Goal: Task Accomplishment & Management: Use online tool/utility

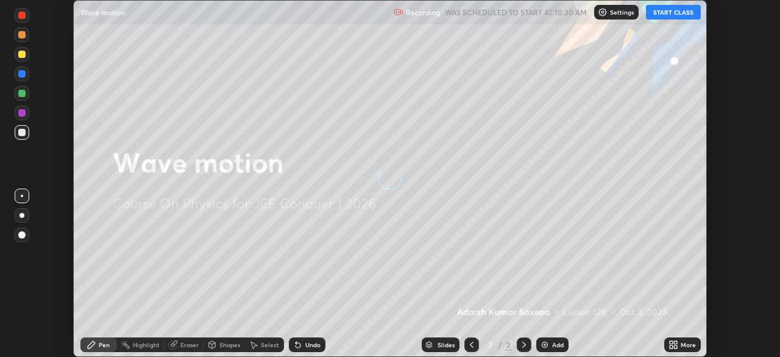
scroll to position [357, 780]
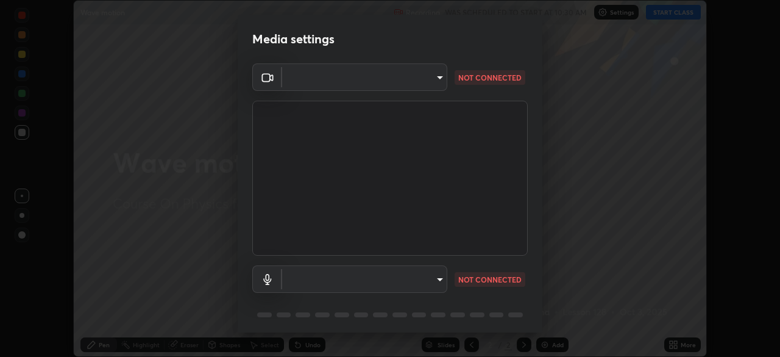
type input "58bb2390f23c468440353df0479802826a2cf34cec2d2474d9d64101ba3878b9"
type input "communications"
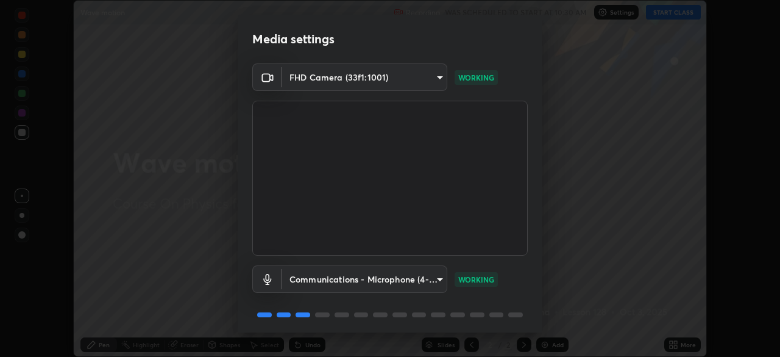
scroll to position [43, 0]
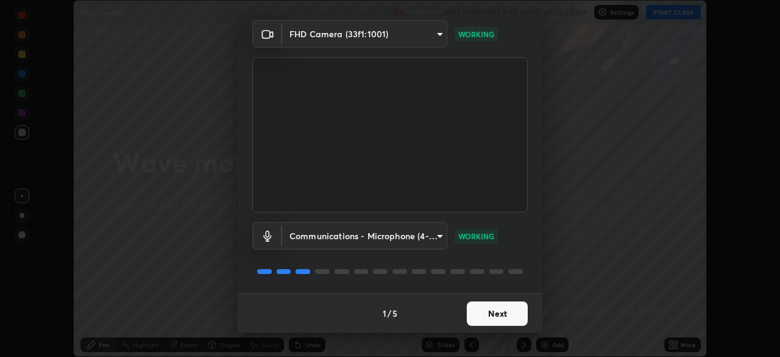
click at [493, 313] on button "Next" at bounding box center [497, 313] width 61 height 24
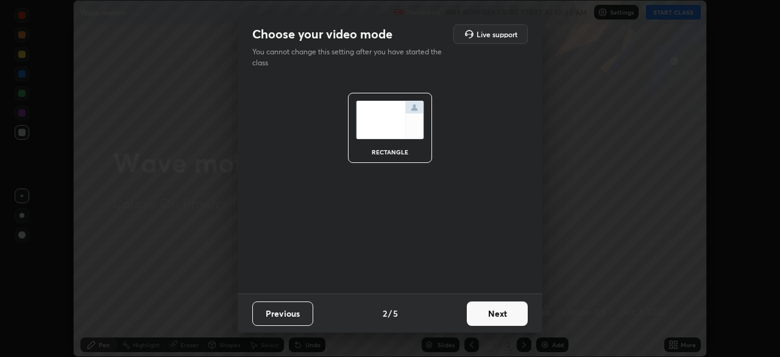
scroll to position [0, 0]
click at [504, 314] on button "Next" at bounding box center [497, 313] width 61 height 24
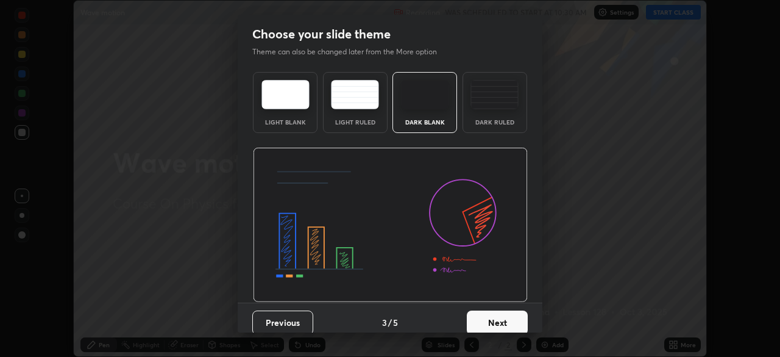
click at [516, 319] on button "Next" at bounding box center [497, 322] width 61 height 24
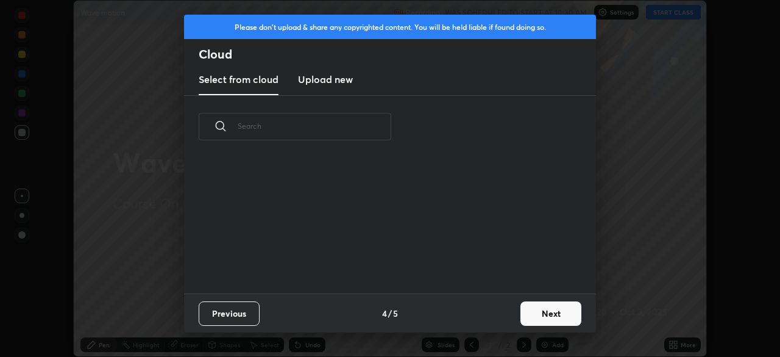
click at [541, 316] on button "Next" at bounding box center [551, 313] width 61 height 24
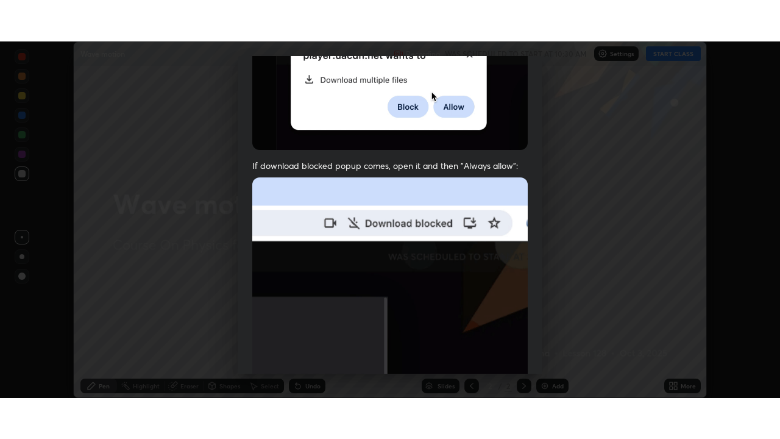
scroll to position [292, 0]
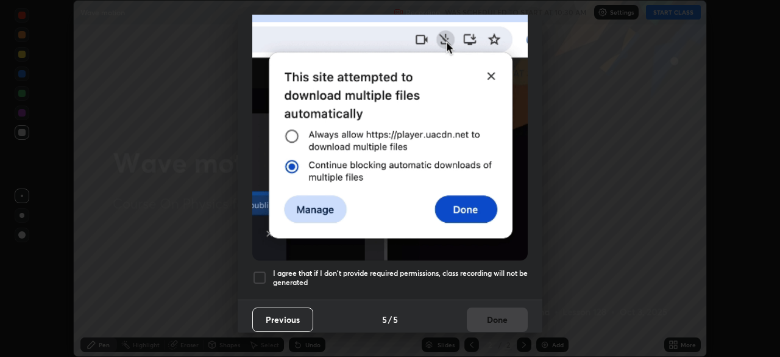
click at [494, 268] on h5 "I agree that if I don't provide required permissions, class recording will not …" at bounding box center [400, 277] width 255 height 19
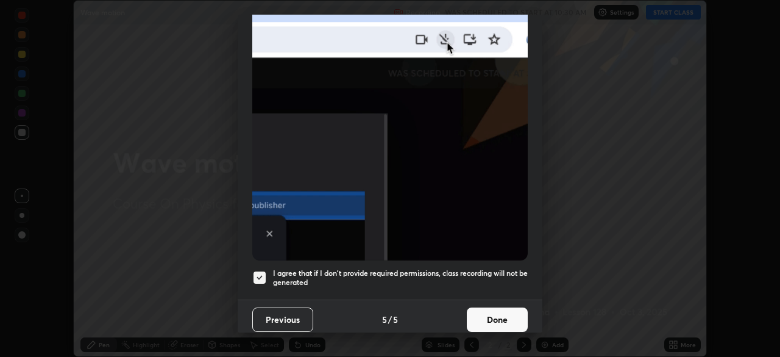
click at [506, 316] on button "Done" at bounding box center [497, 319] width 61 height 24
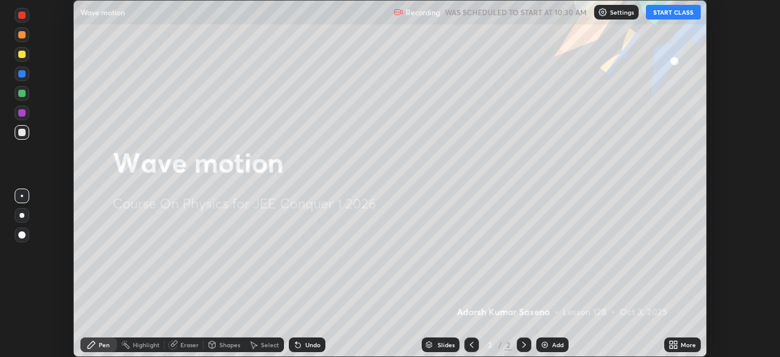
click at [675, 347] on icon at bounding box center [675, 346] width 3 height 3
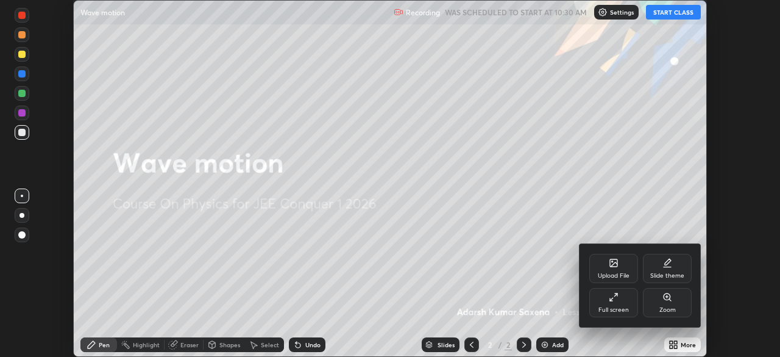
click at [611, 300] on icon at bounding box center [611, 299] width 2 height 2
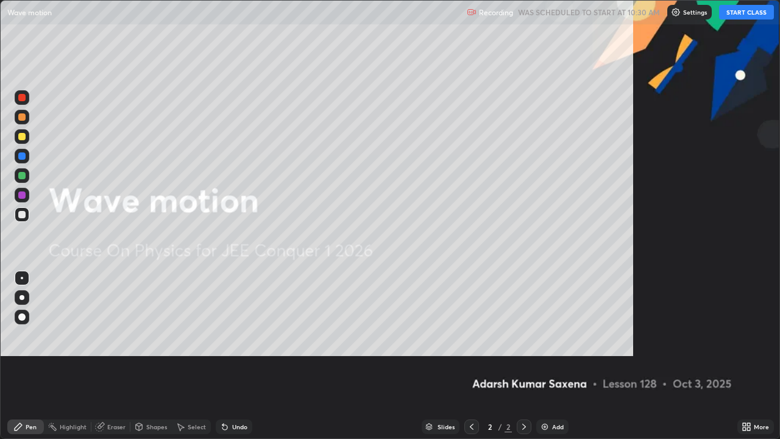
scroll to position [439, 780]
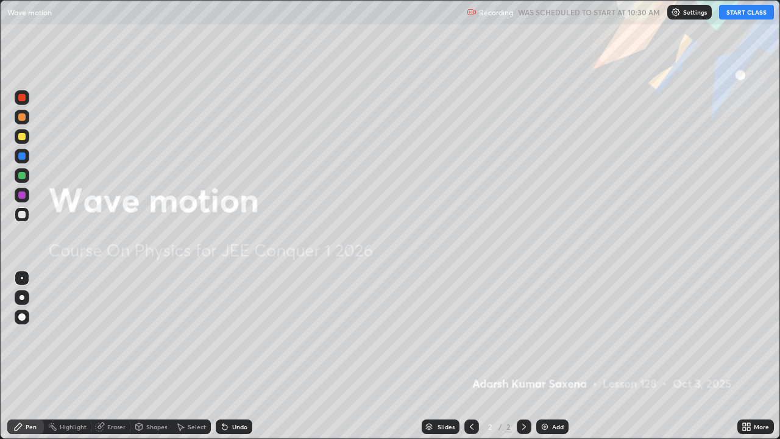
click at [732, 12] on button "START CLASS" at bounding box center [746, 12] width 55 height 15
click at [24, 319] on div at bounding box center [21, 316] width 7 height 7
click at [21, 356] on icon at bounding box center [18, 427] width 10 height 10
click at [550, 356] on div "Add" at bounding box center [552, 426] width 32 height 15
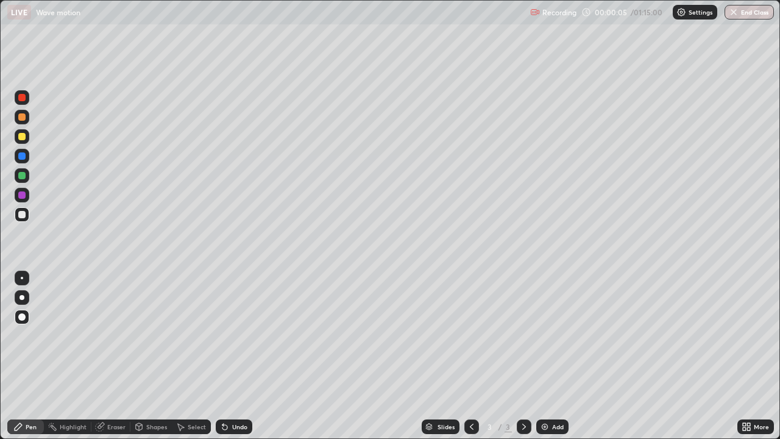
click at [20, 324] on div at bounding box center [22, 317] width 15 height 15
click at [26, 356] on div "Pen" at bounding box center [31, 427] width 11 height 6
click at [35, 356] on div "Pen" at bounding box center [31, 427] width 11 height 6
click at [162, 356] on div "Shapes" at bounding box center [150, 426] width 41 height 15
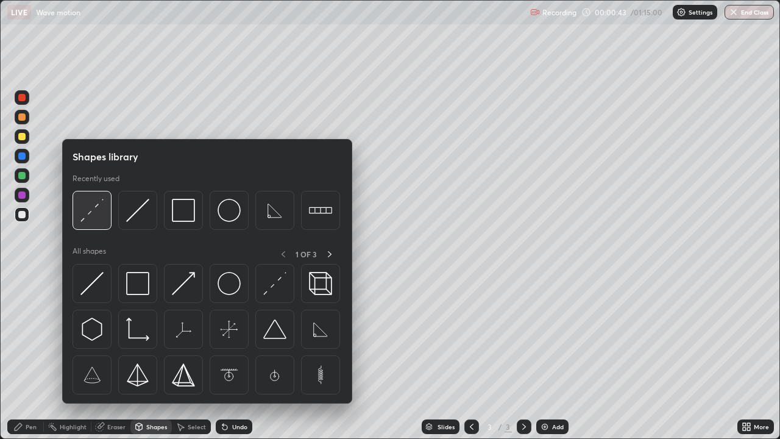
click at [93, 212] on img at bounding box center [91, 210] width 23 height 23
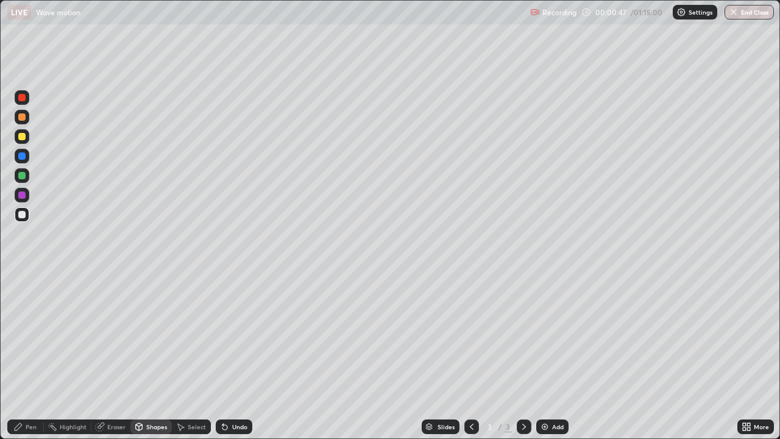
click at [25, 356] on div "Pen" at bounding box center [25, 426] width 37 height 15
click at [32, 356] on div "Pen" at bounding box center [31, 427] width 11 height 6
click at [20, 356] on icon at bounding box center [18, 427] width 10 height 10
click at [30, 356] on div "Pen" at bounding box center [31, 427] width 11 height 6
click at [21, 322] on div at bounding box center [22, 317] width 15 height 15
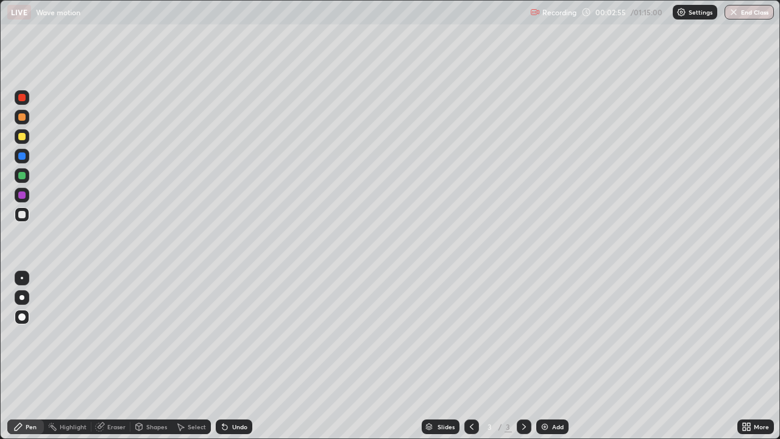
click at [37, 356] on div "Pen" at bounding box center [25, 426] width 37 height 15
click at [156, 356] on div "Shapes" at bounding box center [156, 427] width 21 height 6
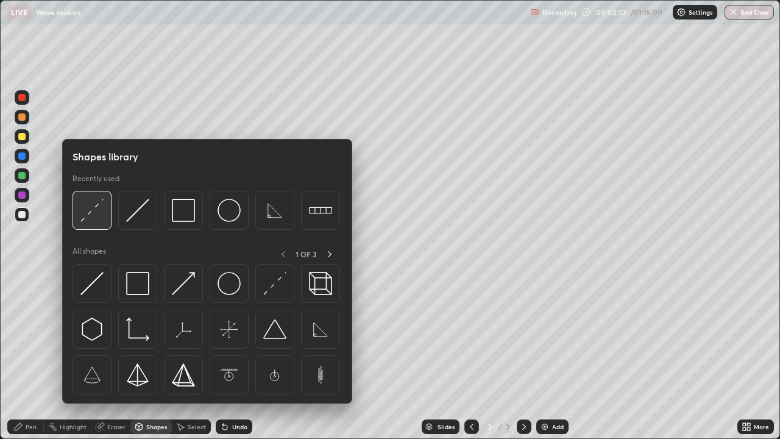
click at [98, 215] on img at bounding box center [91, 210] width 23 height 23
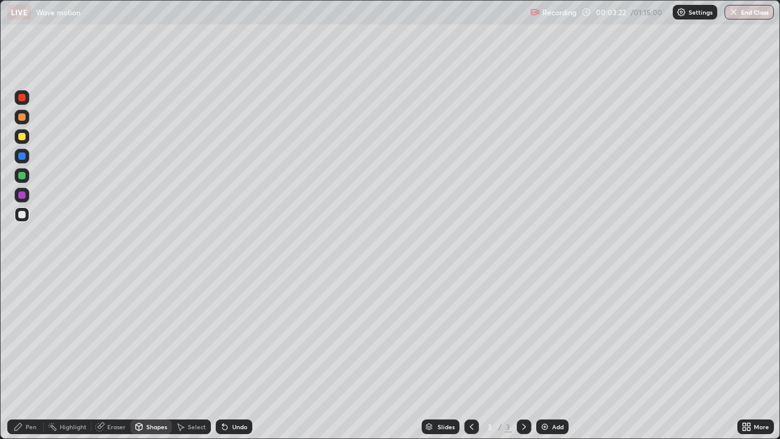
click at [24, 138] on div at bounding box center [21, 136] width 7 height 7
click at [140, 356] on icon at bounding box center [139, 426] width 7 height 2
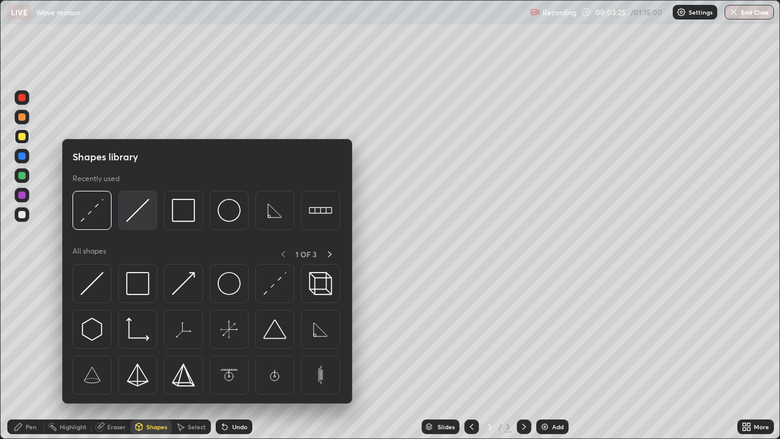
click at [138, 219] on img at bounding box center [137, 210] width 23 height 23
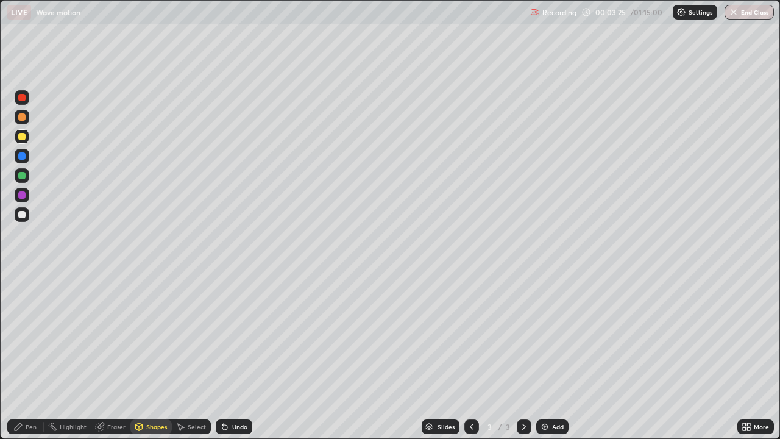
click at [21, 216] on div at bounding box center [21, 214] width 7 height 7
click at [149, 356] on div "Shapes" at bounding box center [156, 427] width 21 height 6
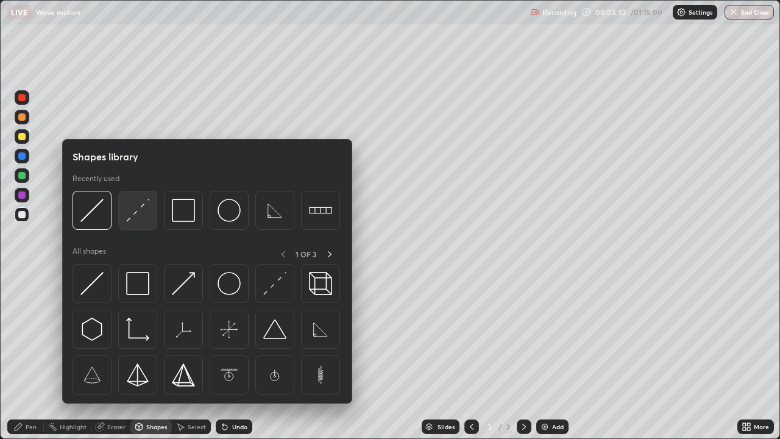
click at [134, 222] on div at bounding box center [137, 210] width 39 height 39
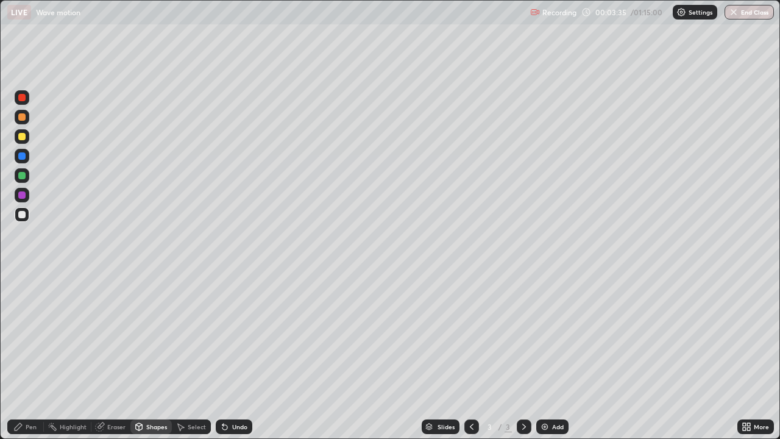
click at [20, 356] on div "Pen" at bounding box center [25, 426] width 37 height 15
click at [147, 356] on div "Shapes" at bounding box center [150, 426] width 41 height 15
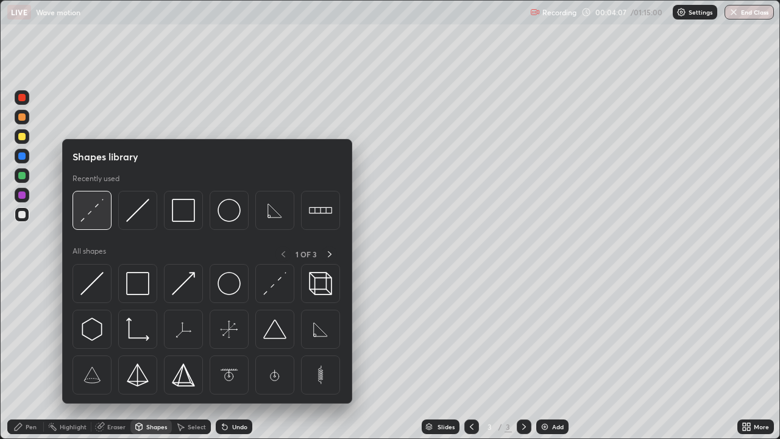
click at [88, 214] on img at bounding box center [91, 210] width 23 height 23
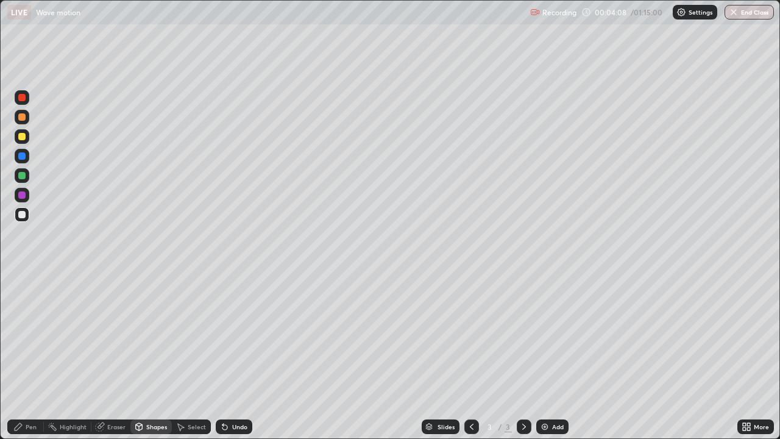
click at [21, 138] on div at bounding box center [21, 136] width 7 height 7
click at [32, 356] on div "Pen" at bounding box center [31, 427] width 11 height 6
click at [236, 356] on div "Undo" at bounding box center [239, 427] width 15 height 6
click at [235, 356] on div "Undo" at bounding box center [239, 427] width 15 height 6
click at [234, 356] on div "Undo" at bounding box center [234, 426] width 37 height 15
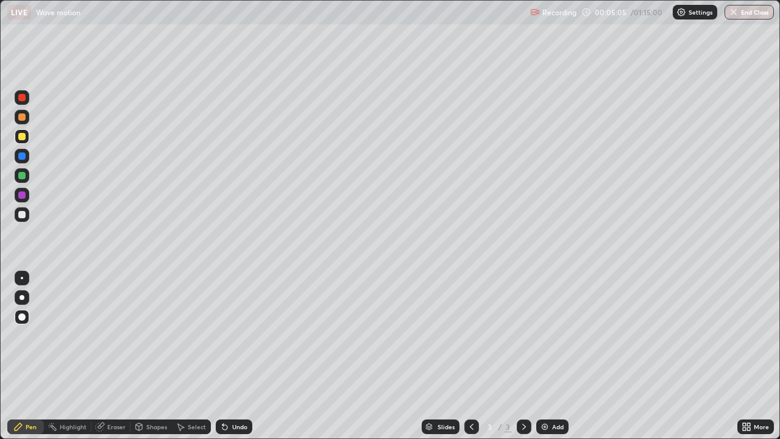
click at [238, 356] on div "Undo" at bounding box center [234, 426] width 37 height 15
click at [24, 215] on div at bounding box center [21, 214] width 7 height 7
click at [24, 356] on div "Pen" at bounding box center [25, 426] width 37 height 15
click at [22, 356] on icon at bounding box center [18, 427] width 10 height 10
click at [236, 356] on div "Undo" at bounding box center [239, 427] width 15 height 6
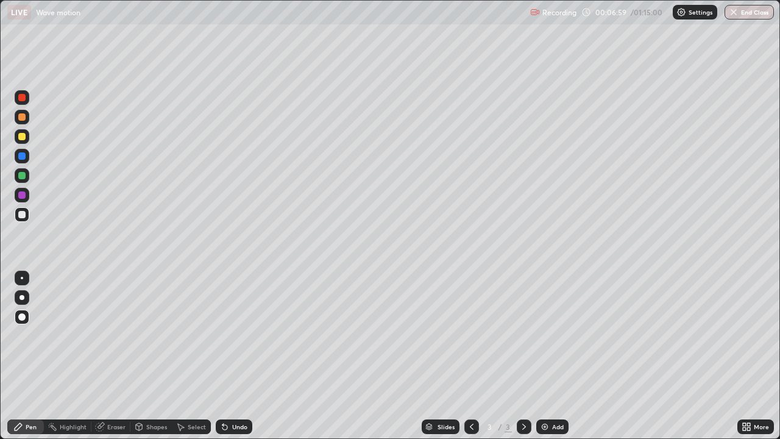
click at [160, 356] on div "Shapes" at bounding box center [156, 427] width 21 height 6
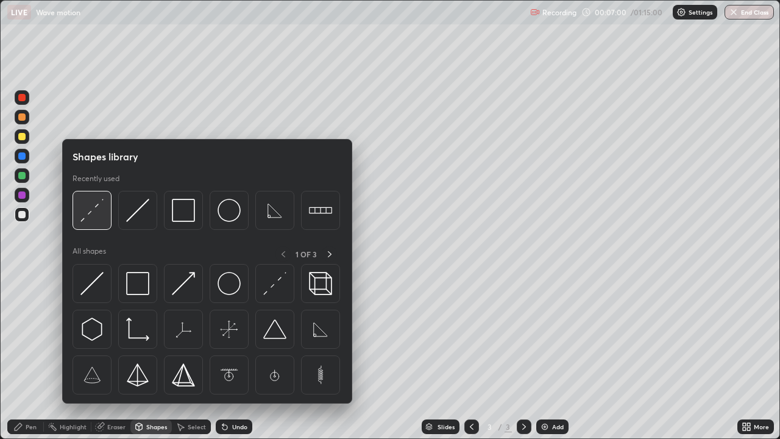
click at [81, 214] on img at bounding box center [91, 210] width 23 height 23
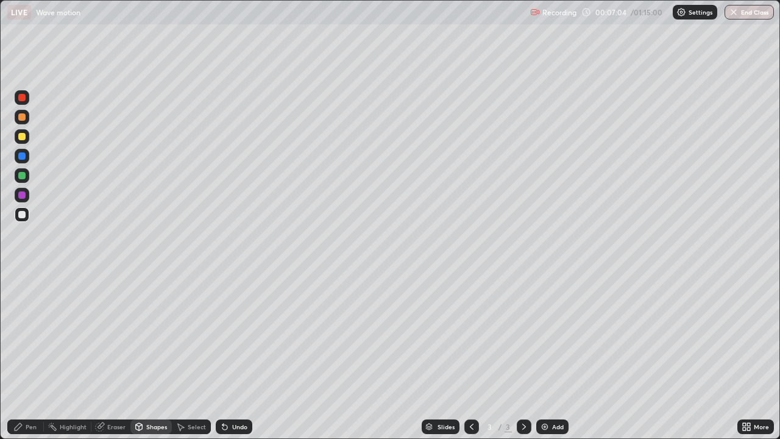
click at [154, 356] on div "Shapes" at bounding box center [156, 427] width 21 height 6
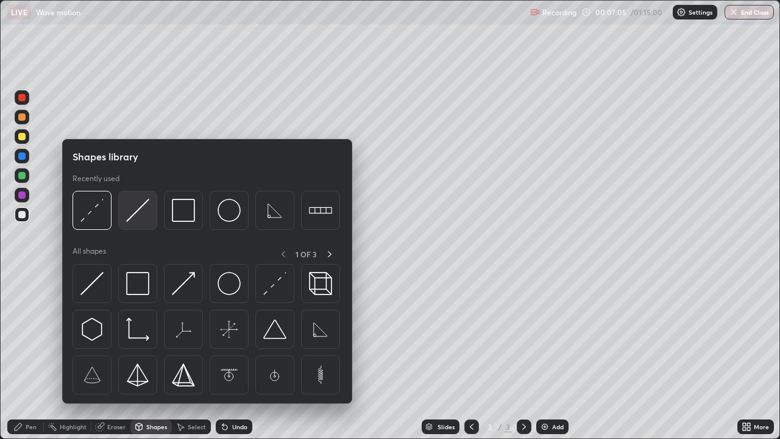
click at [138, 212] on img at bounding box center [137, 210] width 23 height 23
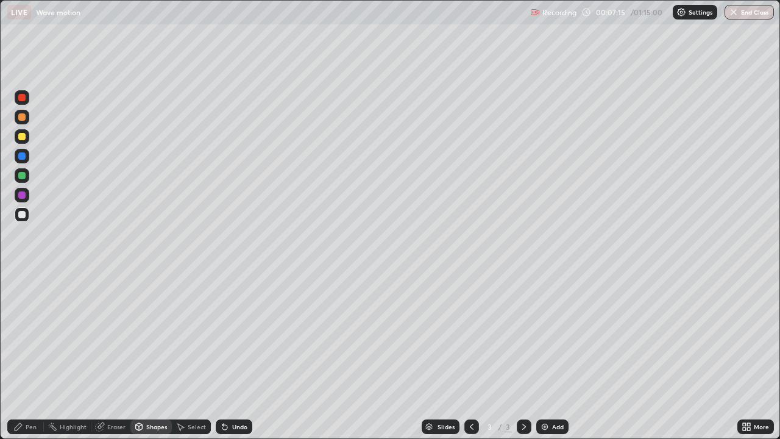
click at [33, 356] on div "Pen" at bounding box center [31, 427] width 11 height 6
click at [154, 356] on div "Shapes" at bounding box center [150, 426] width 41 height 15
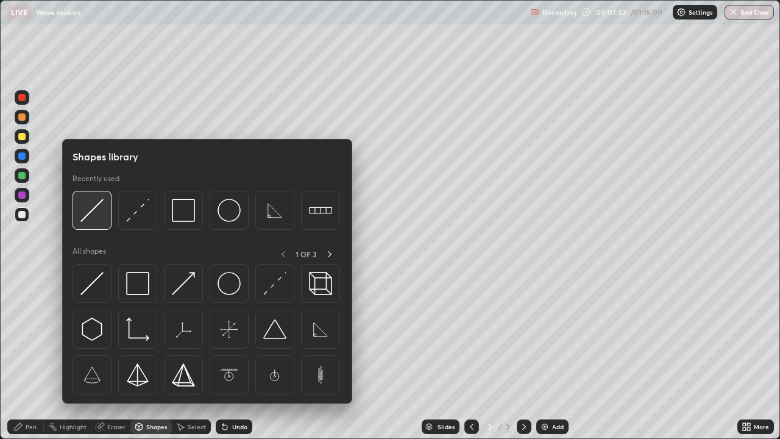
click at [90, 218] on img at bounding box center [91, 210] width 23 height 23
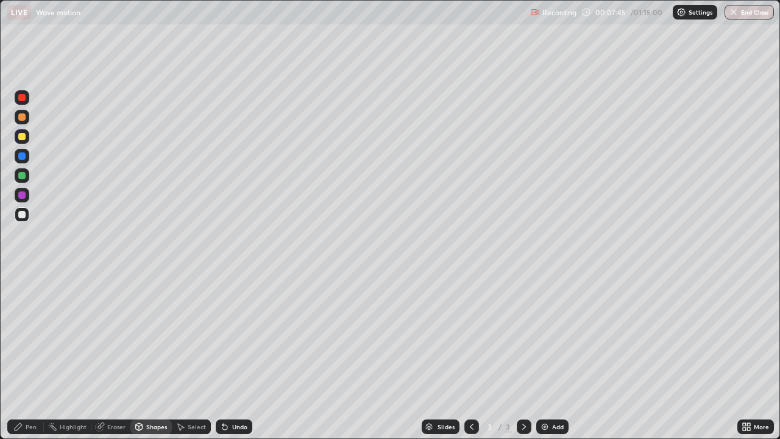
click at [147, 356] on div "Shapes" at bounding box center [156, 427] width 21 height 6
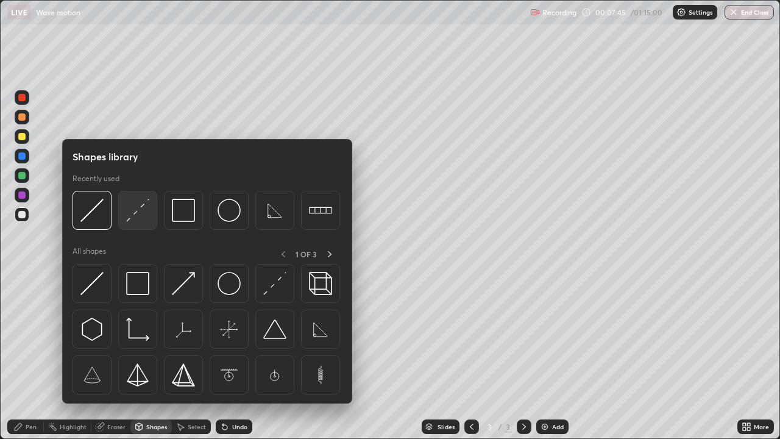
click at [133, 213] on img at bounding box center [137, 210] width 23 height 23
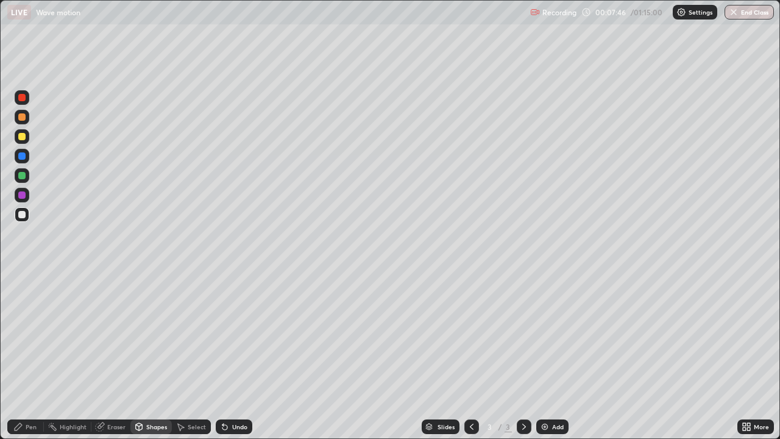
click at [21, 139] on div at bounding box center [21, 136] width 7 height 7
click at [24, 356] on div "Pen" at bounding box center [25, 426] width 37 height 15
click at [549, 356] on div "Add" at bounding box center [552, 426] width 32 height 15
click at [19, 322] on div at bounding box center [22, 317] width 15 height 15
click at [20, 356] on div "Pen" at bounding box center [25, 426] width 37 height 15
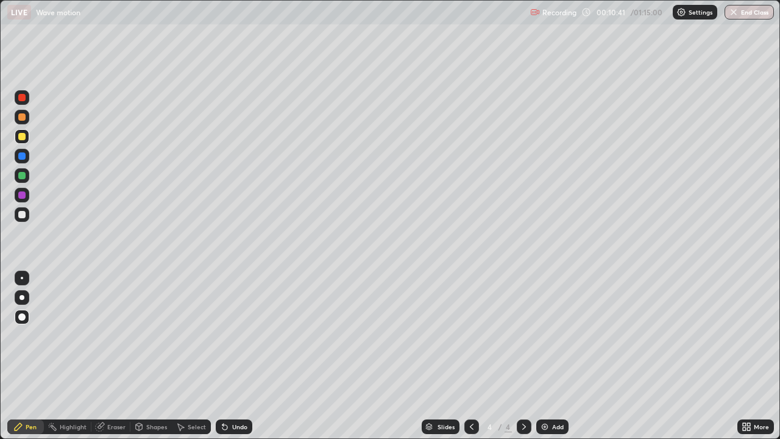
click at [22, 213] on div at bounding box center [21, 214] width 7 height 7
click at [27, 356] on div "Pen" at bounding box center [31, 427] width 11 height 6
click at [247, 356] on div "Undo" at bounding box center [234, 426] width 37 height 15
click at [152, 356] on div "Shapes" at bounding box center [150, 426] width 41 height 15
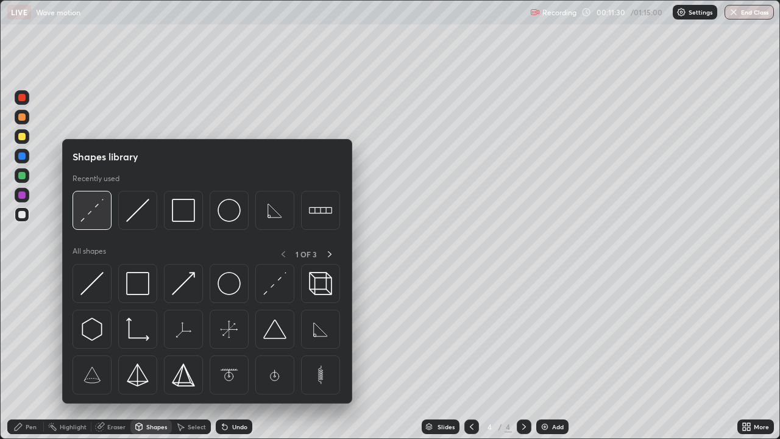
click at [101, 211] on img at bounding box center [91, 210] width 23 height 23
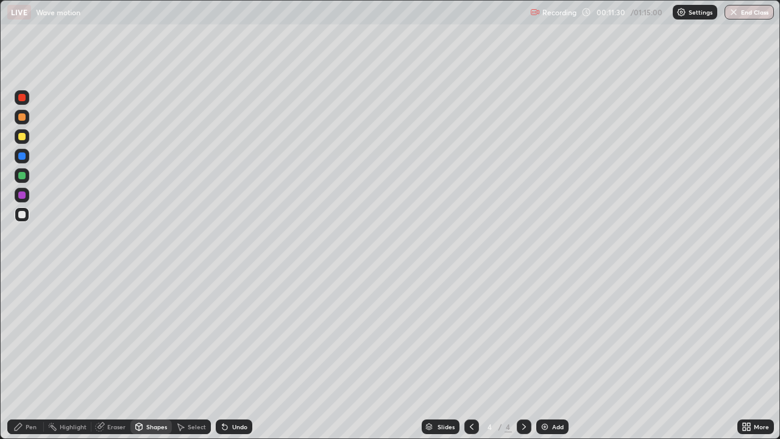
click at [23, 139] on div at bounding box center [21, 136] width 7 height 7
click at [34, 356] on div "Pen" at bounding box center [25, 426] width 37 height 15
click at [20, 213] on div at bounding box center [21, 214] width 7 height 7
click at [266, 356] on div "Slides 4 / 4 Add" at bounding box center [494, 426] width 485 height 24
click at [29, 356] on div "Pen" at bounding box center [25, 426] width 37 height 15
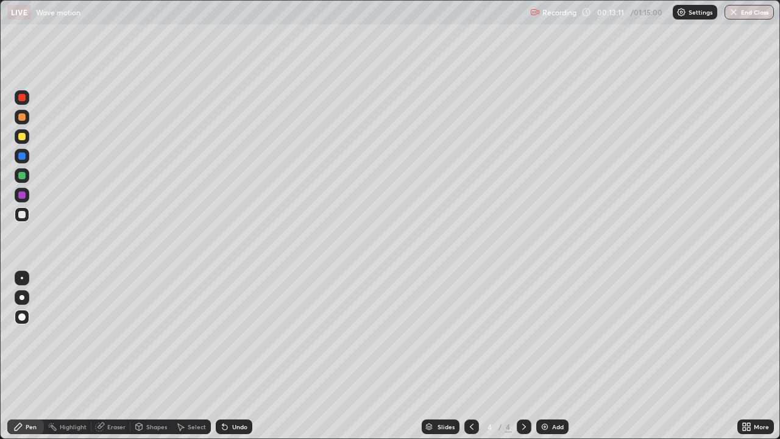
click at [236, 356] on div "Undo" at bounding box center [239, 427] width 15 height 6
click at [37, 356] on div "Pen" at bounding box center [25, 426] width 37 height 15
click at [153, 356] on div "Shapes" at bounding box center [156, 427] width 21 height 6
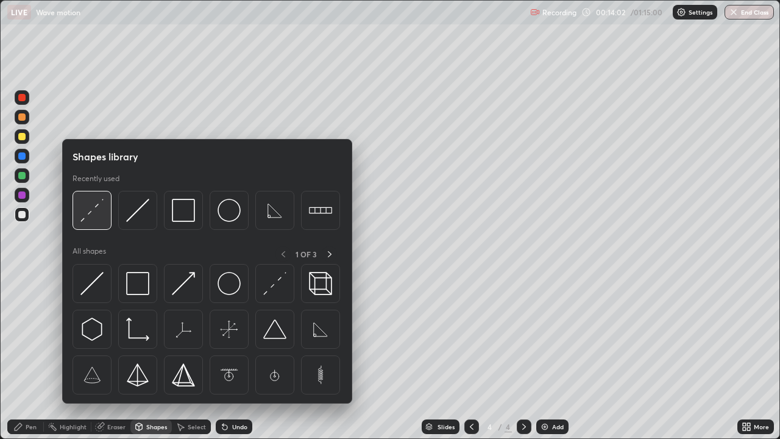
click at [84, 213] on img at bounding box center [91, 210] width 23 height 23
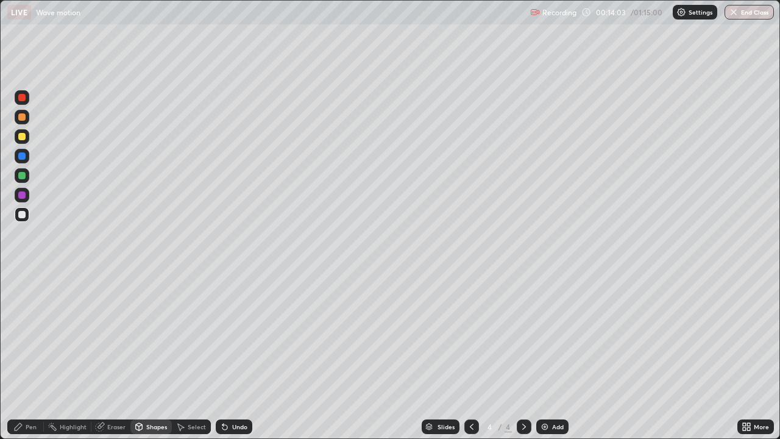
click at [22, 139] on div at bounding box center [21, 136] width 7 height 7
click at [22, 356] on icon at bounding box center [18, 427] width 10 height 10
click at [152, 356] on div "Shapes" at bounding box center [156, 427] width 21 height 6
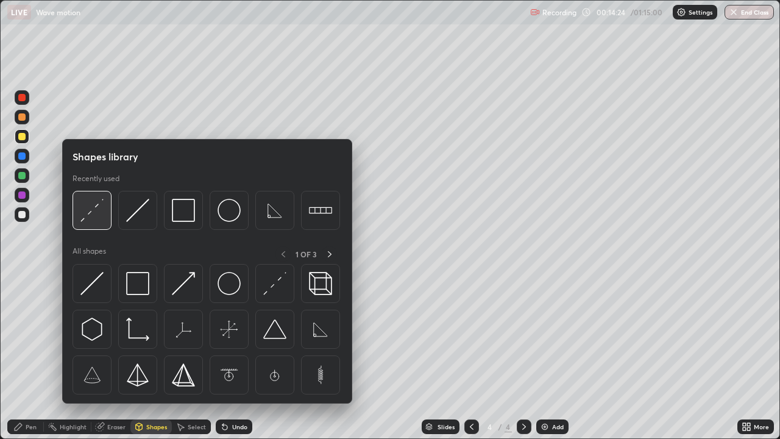
click at [84, 213] on img at bounding box center [91, 210] width 23 height 23
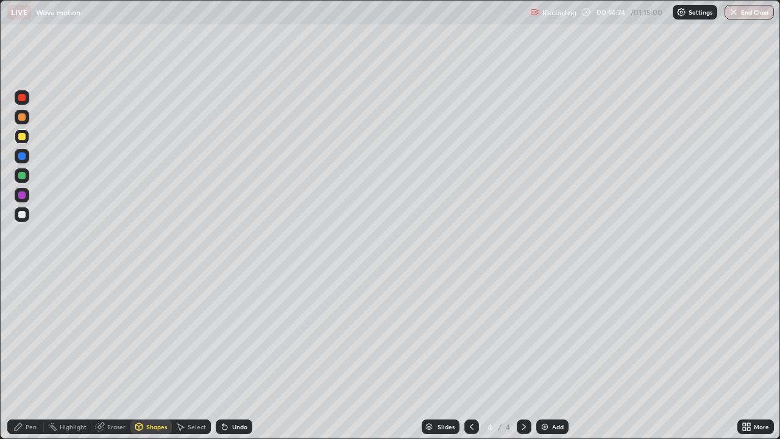
click at [24, 215] on div at bounding box center [21, 214] width 7 height 7
click at [26, 356] on div "Pen" at bounding box center [25, 426] width 37 height 15
click at [29, 356] on div "Pen" at bounding box center [31, 427] width 11 height 6
click at [21, 139] on div at bounding box center [21, 136] width 7 height 7
click at [240, 356] on div "Undo" at bounding box center [239, 427] width 15 height 6
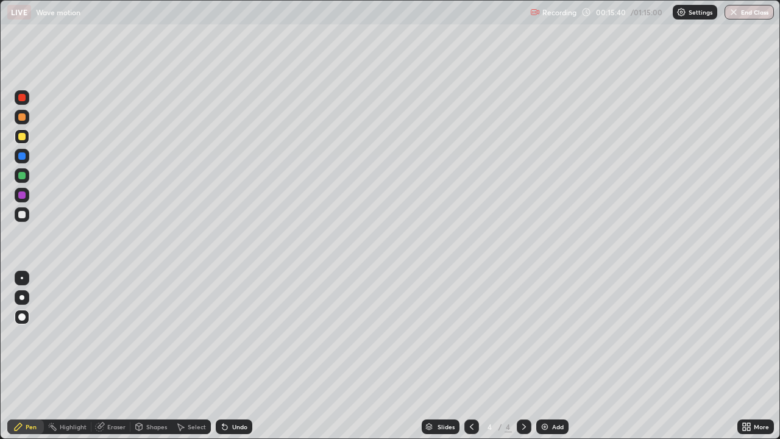
click at [239, 356] on div "Undo" at bounding box center [239, 427] width 15 height 6
click at [542, 356] on img at bounding box center [545, 427] width 10 height 10
click at [152, 356] on div "Shapes" at bounding box center [156, 427] width 21 height 6
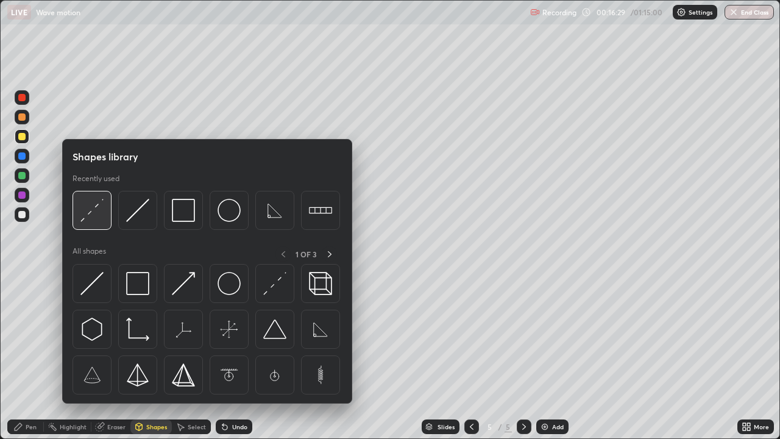
click at [84, 211] on img at bounding box center [91, 210] width 23 height 23
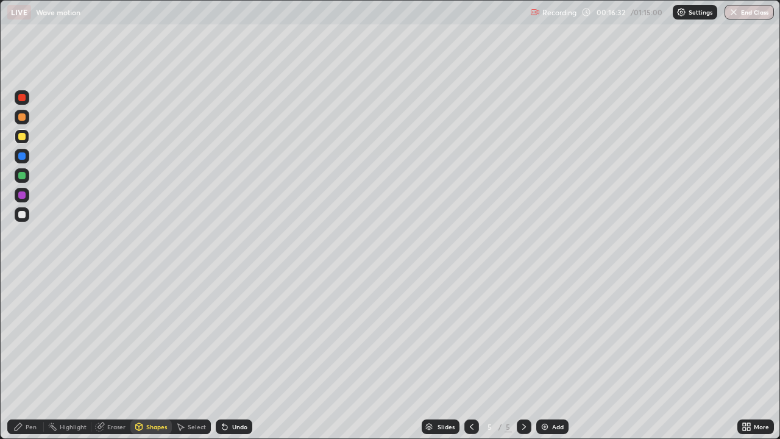
click at [21, 356] on icon at bounding box center [18, 427] width 10 height 10
click at [162, 356] on div "Shapes" at bounding box center [150, 426] width 41 height 15
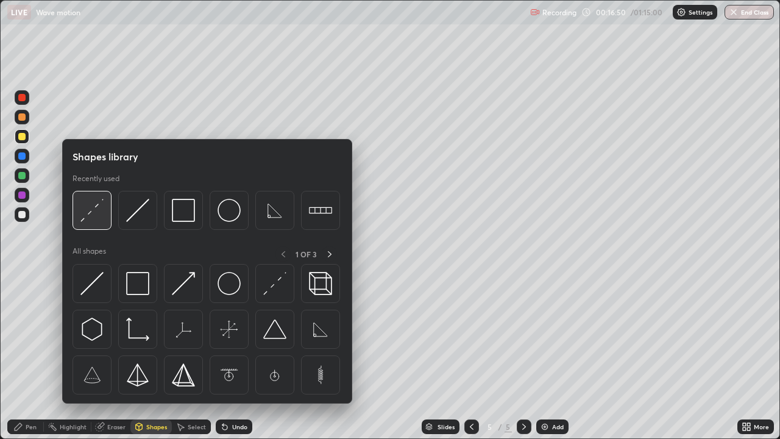
click at [90, 215] on img at bounding box center [91, 210] width 23 height 23
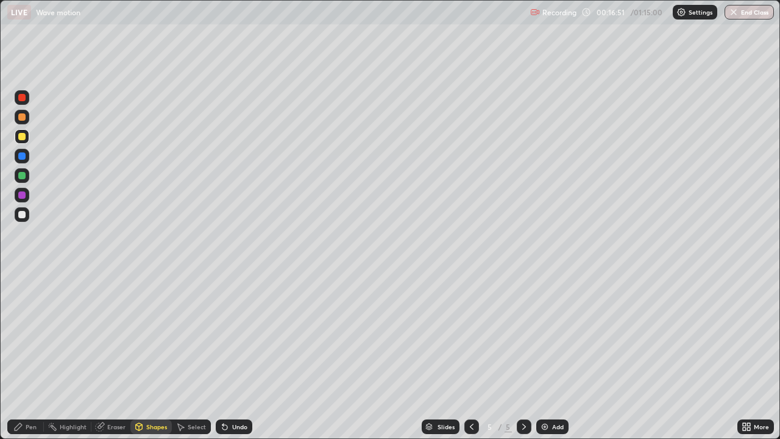
click at [23, 356] on icon at bounding box center [18, 427] width 10 height 10
click at [150, 356] on div "Shapes" at bounding box center [150, 426] width 41 height 15
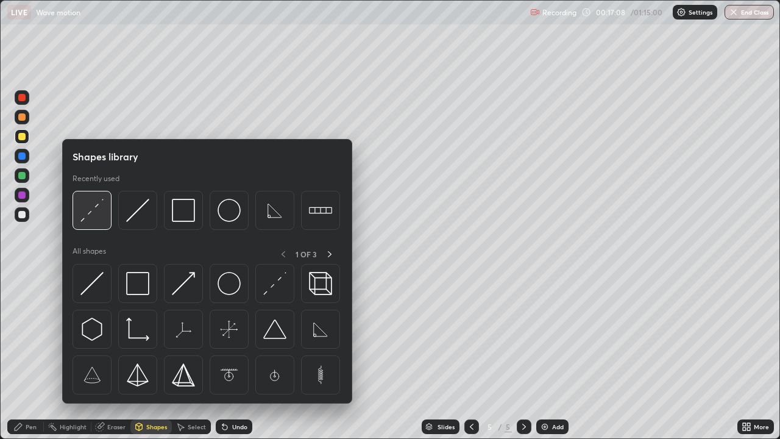
click at [90, 208] on img at bounding box center [91, 210] width 23 height 23
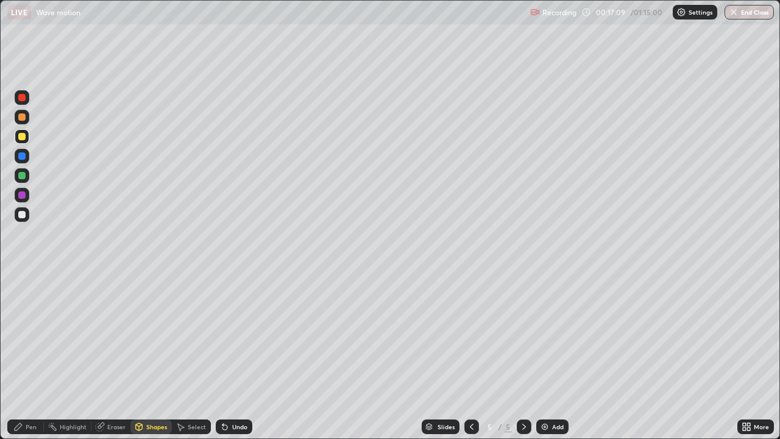
click at [26, 214] on div at bounding box center [22, 214] width 15 height 15
click at [24, 356] on div "Pen" at bounding box center [25, 426] width 37 height 15
click at [162, 356] on div "Shapes" at bounding box center [156, 427] width 21 height 6
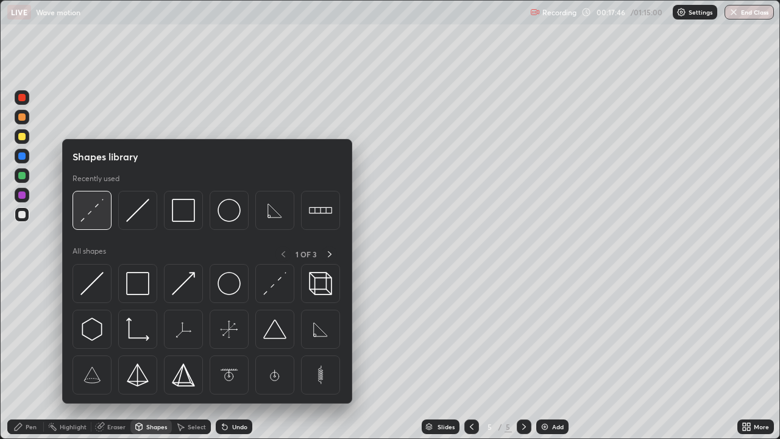
click at [94, 216] on img at bounding box center [91, 210] width 23 height 23
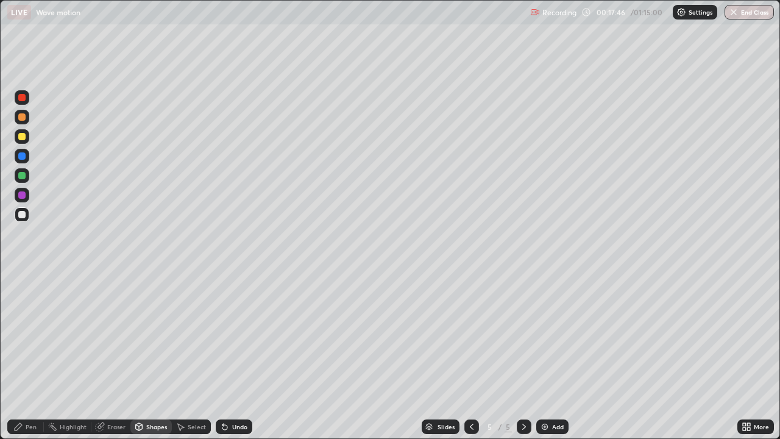
click at [21, 133] on div at bounding box center [21, 136] width 7 height 7
click at [24, 356] on div "Pen" at bounding box center [25, 426] width 37 height 15
click at [234, 356] on div "Undo" at bounding box center [239, 427] width 15 height 6
click at [146, 356] on div "Shapes" at bounding box center [156, 427] width 21 height 6
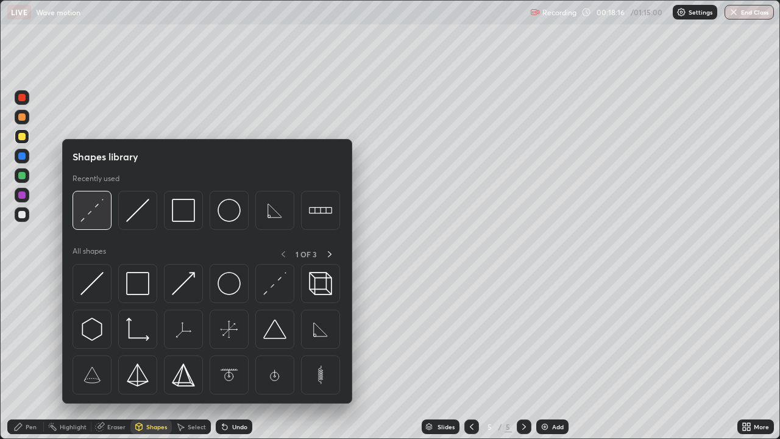
click at [93, 215] on img at bounding box center [91, 210] width 23 height 23
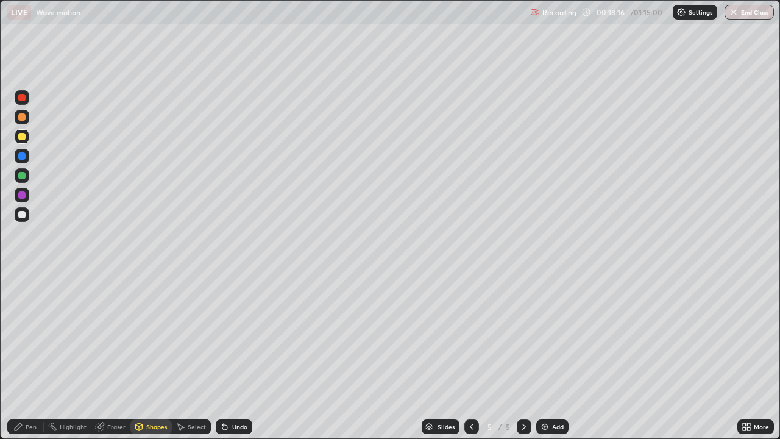
click at [22, 217] on div at bounding box center [21, 214] width 7 height 7
click at [139, 356] on icon at bounding box center [139, 428] width 0 height 4
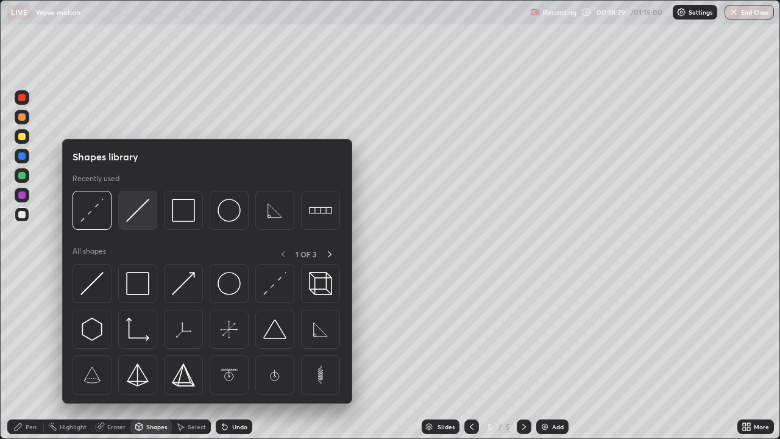
click at [137, 219] on img at bounding box center [137, 210] width 23 height 23
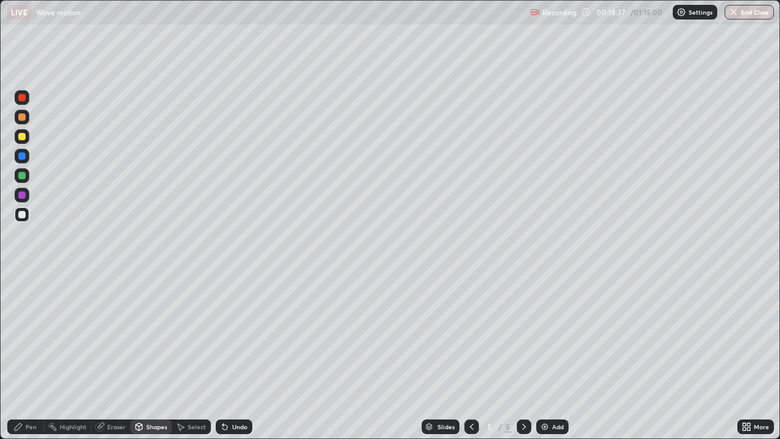
click at [20, 356] on icon at bounding box center [18, 426] width 7 height 7
click at [158, 356] on div "Shapes" at bounding box center [156, 427] width 21 height 6
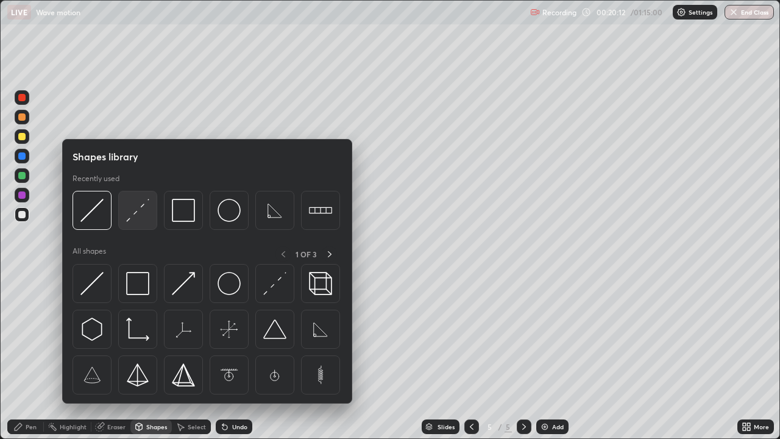
click at [143, 218] on img at bounding box center [137, 210] width 23 height 23
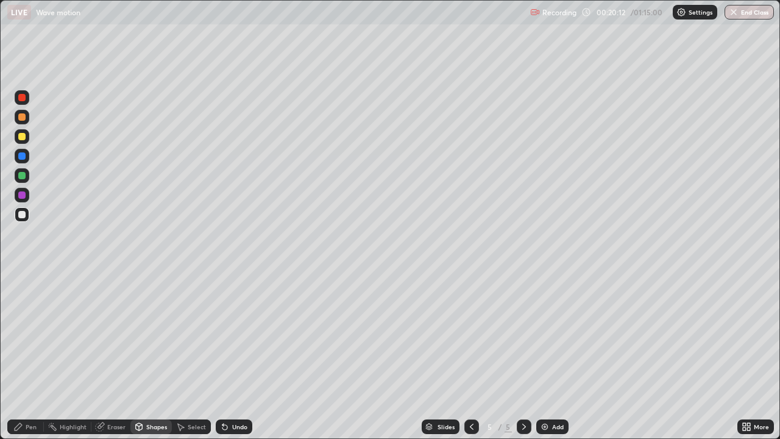
click at [26, 135] on div at bounding box center [22, 136] width 15 height 15
click at [33, 356] on div "Pen" at bounding box center [25, 426] width 37 height 15
click at [152, 356] on div "Shapes" at bounding box center [156, 427] width 21 height 6
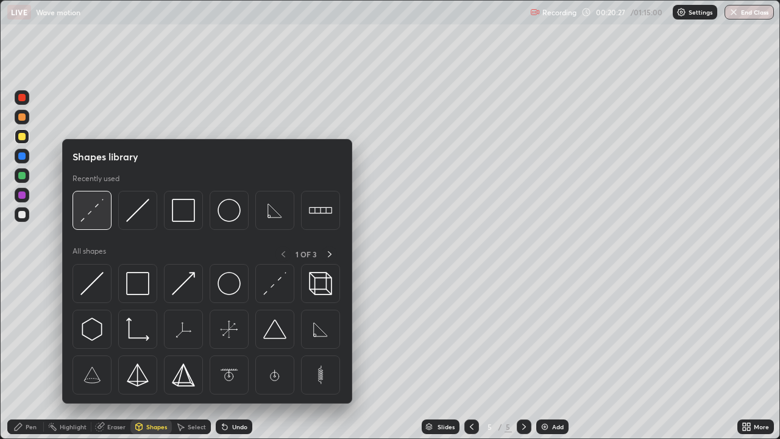
click at [91, 222] on div at bounding box center [92, 210] width 39 height 39
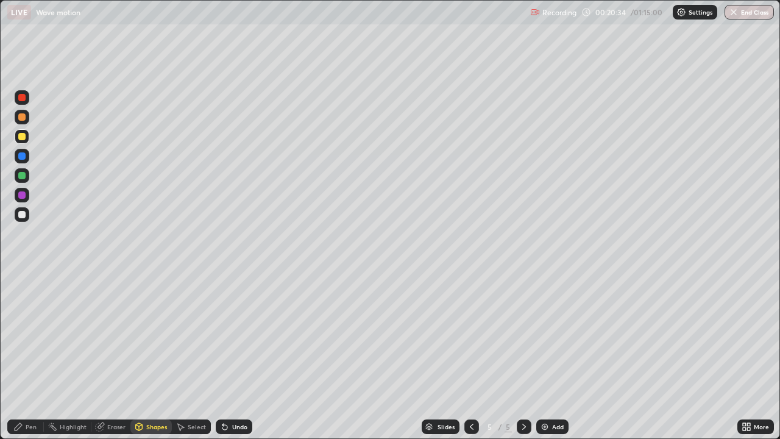
click at [150, 356] on div "Shapes" at bounding box center [156, 427] width 21 height 6
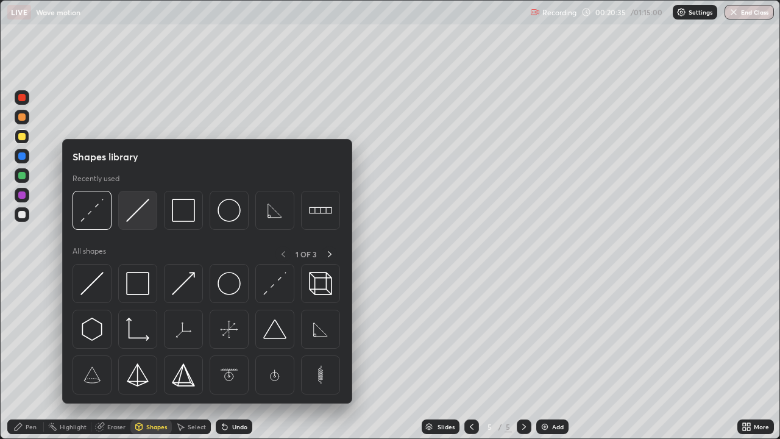
click at [139, 216] on img at bounding box center [137, 210] width 23 height 23
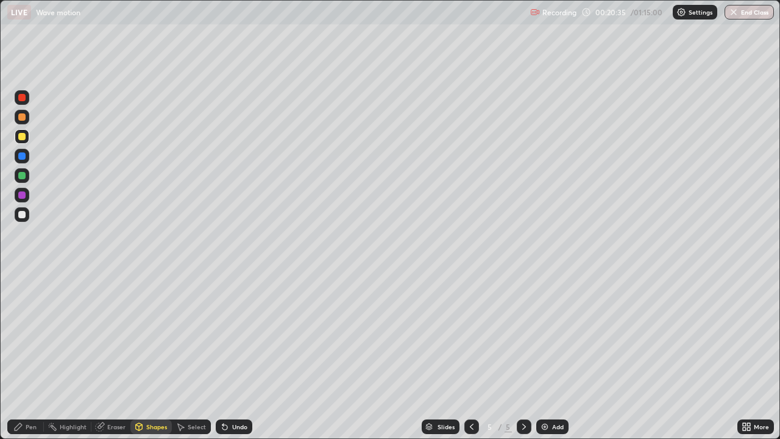
click at [29, 217] on div at bounding box center [22, 214] width 15 height 15
click at [19, 356] on icon at bounding box center [18, 427] width 10 height 10
click at [145, 356] on div "Shapes" at bounding box center [150, 426] width 41 height 15
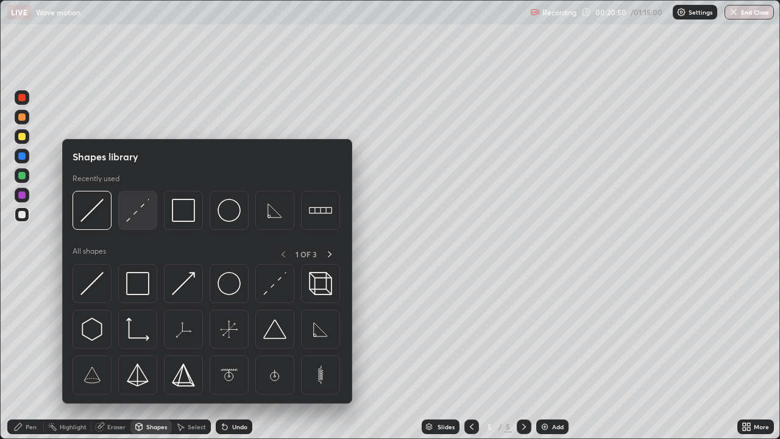
click at [137, 219] on img at bounding box center [137, 210] width 23 height 23
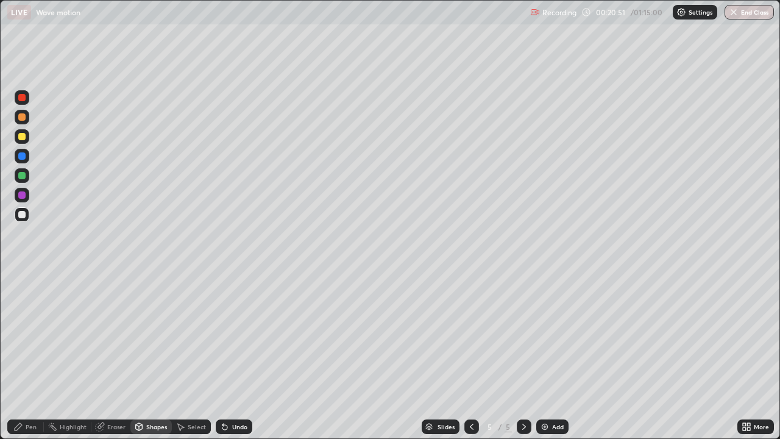
click at [23, 137] on div at bounding box center [21, 136] width 7 height 7
click at [30, 356] on div "Pen" at bounding box center [31, 427] width 11 height 6
click at [20, 215] on div at bounding box center [21, 214] width 7 height 7
click at [139, 356] on icon at bounding box center [139, 428] width 0 height 4
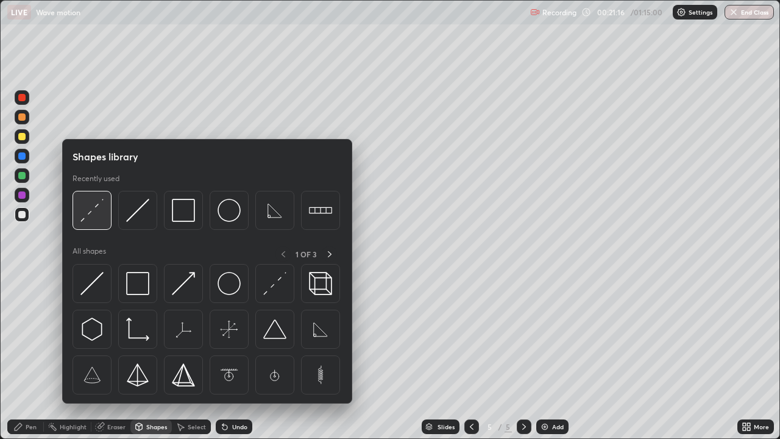
click at [88, 217] on img at bounding box center [91, 210] width 23 height 23
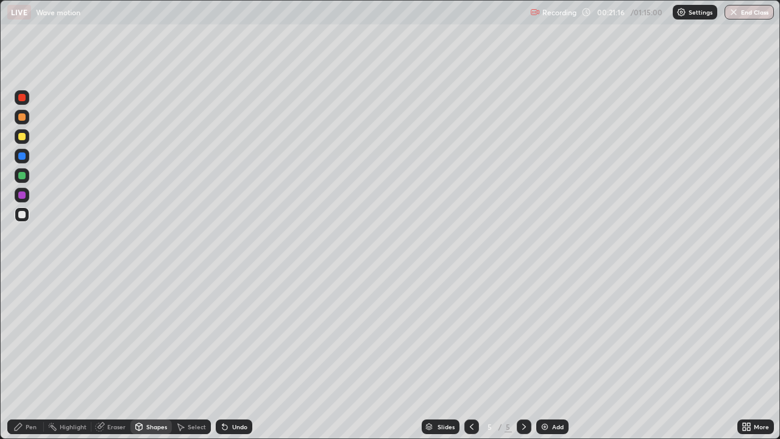
click at [22, 137] on div at bounding box center [21, 136] width 7 height 7
click at [36, 356] on div "Pen" at bounding box center [31, 427] width 11 height 6
click at [233, 356] on div "Undo" at bounding box center [239, 427] width 15 height 6
click at [236, 356] on div "Undo" at bounding box center [239, 427] width 15 height 6
click at [471, 356] on icon at bounding box center [472, 427] width 4 height 6
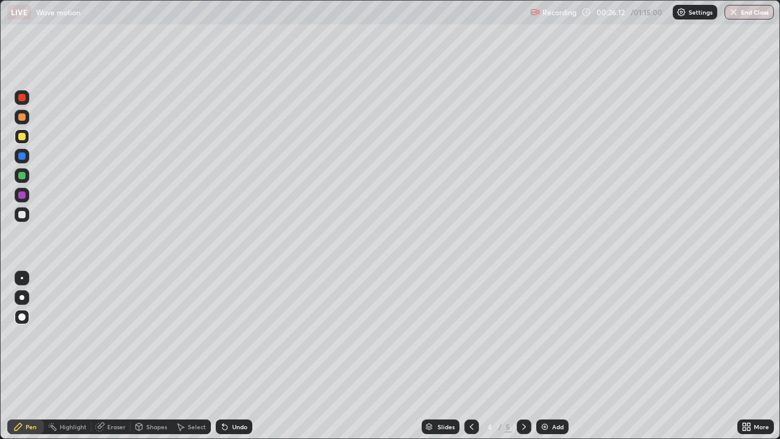
click at [519, 356] on icon at bounding box center [524, 427] width 10 height 10
click at [556, 356] on div "Add" at bounding box center [552, 426] width 32 height 15
click at [23, 213] on div at bounding box center [21, 214] width 7 height 7
click at [28, 356] on div "Pen" at bounding box center [31, 427] width 11 height 6
click at [23, 218] on div at bounding box center [21, 214] width 7 height 7
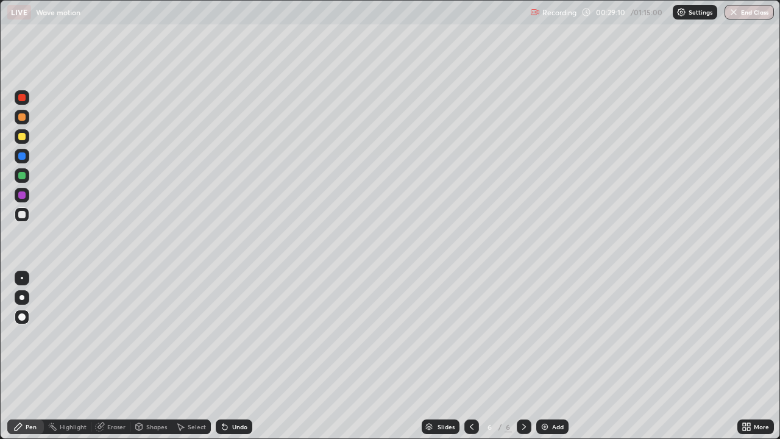
click at [235, 356] on div "Undo" at bounding box center [239, 427] width 15 height 6
click at [159, 356] on div "Shapes" at bounding box center [156, 427] width 21 height 6
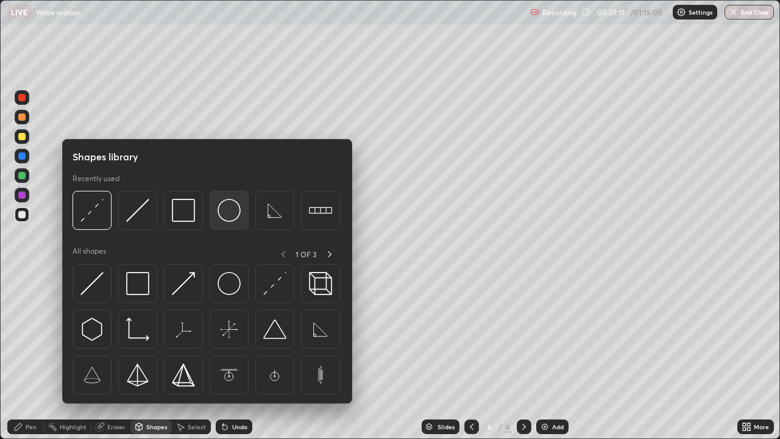
click at [225, 211] on img at bounding box center [229, 210] width 23 height 23
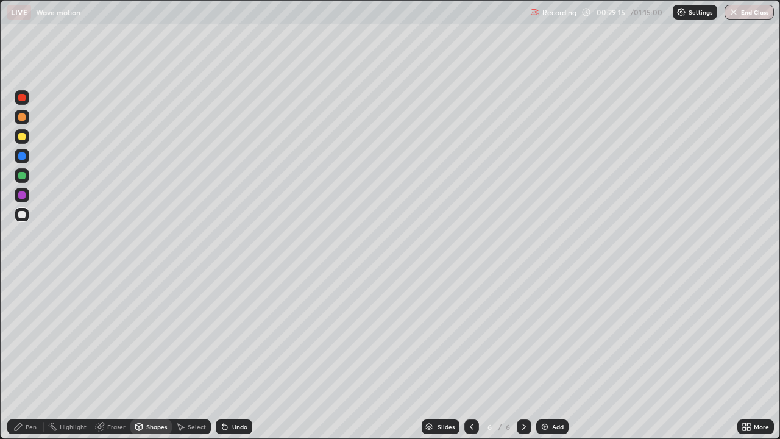
click at [31, 356] on div "Pen" at bounding box center [31, 427] width 11 height 6
click at [227, 356] on icon at bounding box center [225, 427] width 10 height 10
click at [150, 356] on div "Shapes" at bounding box center [156, 427] width 21 height 6
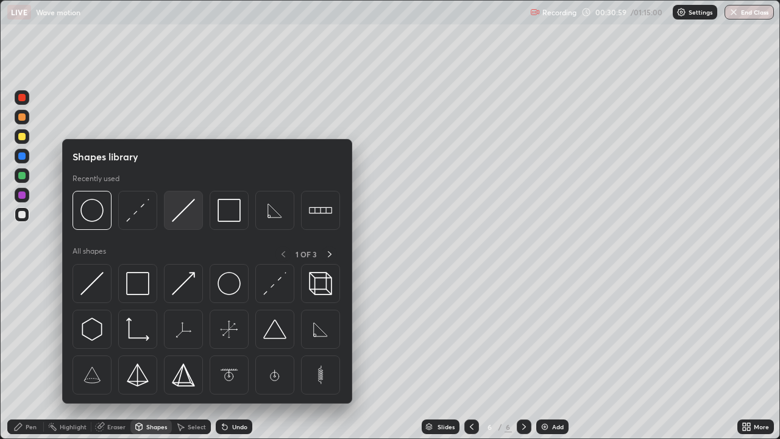
click at [184, 215] on img at bounding box center [183, 210] width 23 height 23
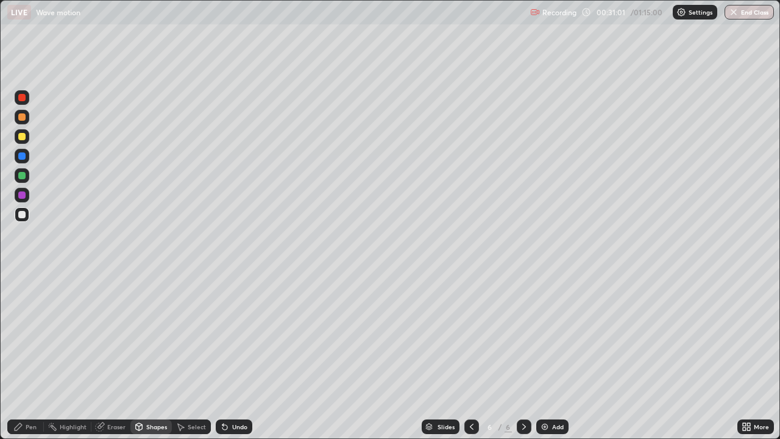
click at [24, 356] on div "Pen" at bounding box center [25, 426] width 37 height 15
click at [238, 356] on div "Undo" at bounding box center [239, 427] width 15 height 6
click at [239, 356] on div "Undo" at bounding box center [239, 427] width 15 height 6
click at [236, 356] on div "Undo" at bounding box center [234, 426] width 37 height 15
click at [156, 356] on div "Shapes" at bounding box center [156, 427] width 21 height 6
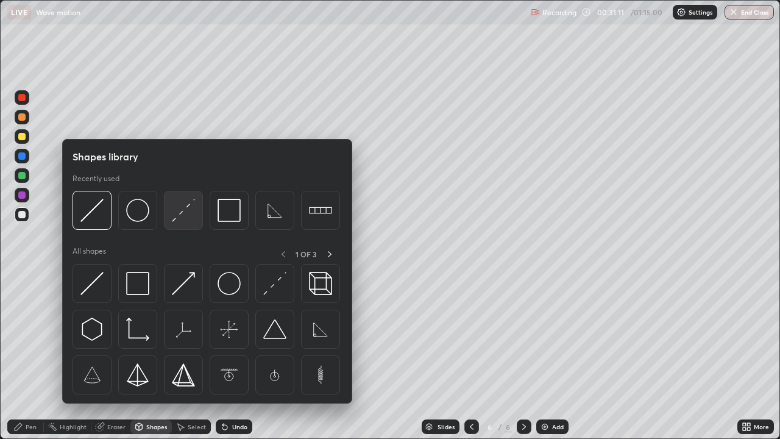
click at [187, 210] on img at bounding box center [183, 210] width 23 height 23
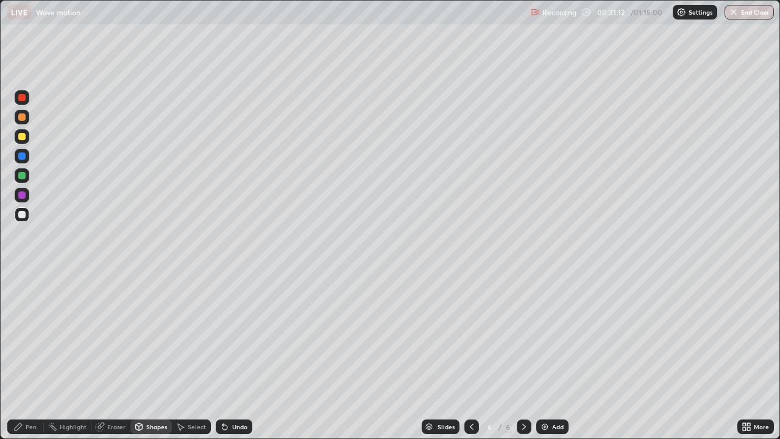
click at [24, 176] on div at bounding box center [21, 175] width 7 height 7
click at [25, 356] on div "Pen" at bounding box center [25, 426] width 37 height 15
click at [23, 213] on div at bounding box center [21, 214] width 7 height 7
click at [157, 356] on div "Shapes" at bounding box center [156, 427] width 21 height 6
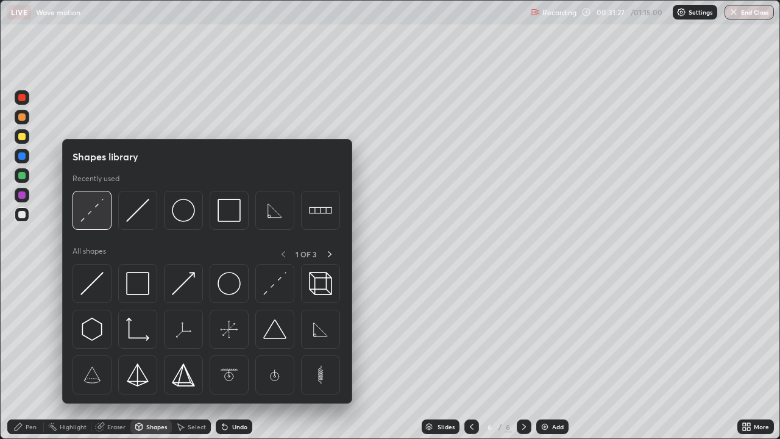
click at [84, 216] on img at bounding box center [91, 210] width 23 height 23
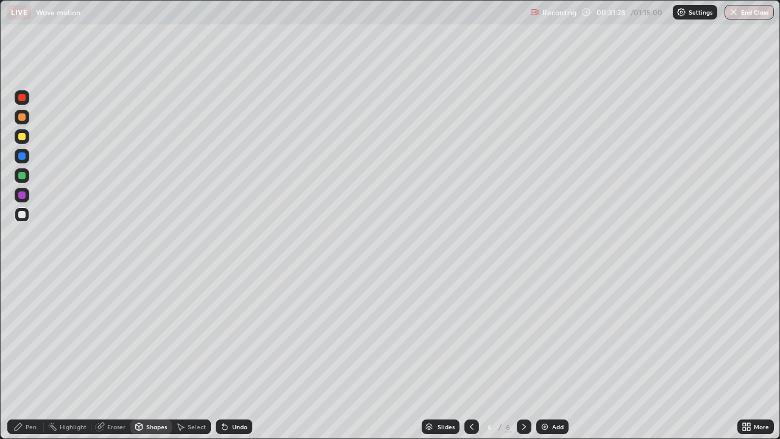
click at [20, 118] on div at bounding box center [21, 116] width 7 height 7
click at [30, 356] on div "Pen" at bounding box center [31, 427] width 11 height 6
click at [20, 220] on div at bounding box center [22, 214] width 15 height 15
click at [30, 356] on div "Pen" at bounding box center [31, 427] width 11 height 6
click at [158, 356] on div "Shapes" at bounding box center [156, 427] width 21 height 6
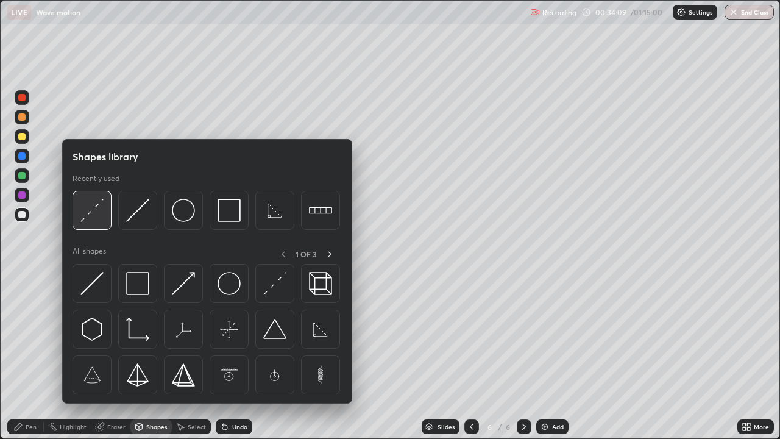
click at [90, 214] on img at bounding box center [91, 210] width 23 height 23
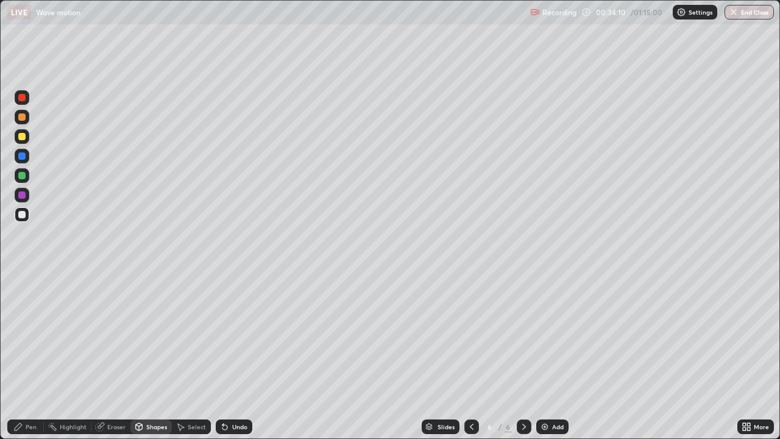
click at [24, 138] on div at bounding box center [21, 136] width 7 height 7
click at [32, 356] on div "Pen" at bounding box center [31, 427] width 11 height 6
click at [154, 356] on div "Shapes" at bounding box center [156, 427] width 21 height 6
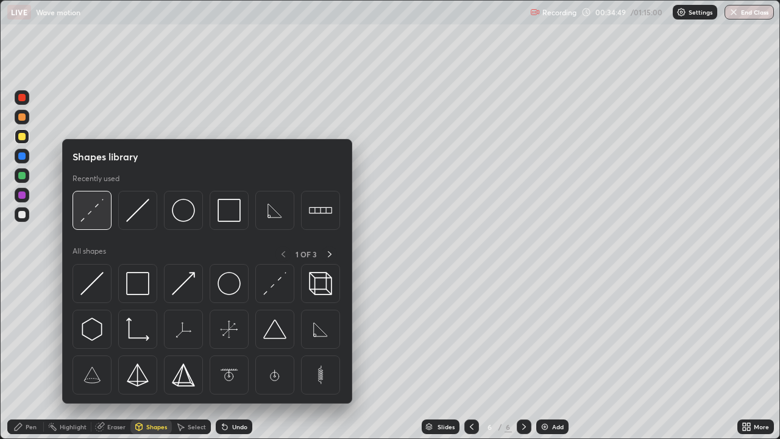
click at [92, 224] on div at bounding box center [92, 210] width 39 height 39
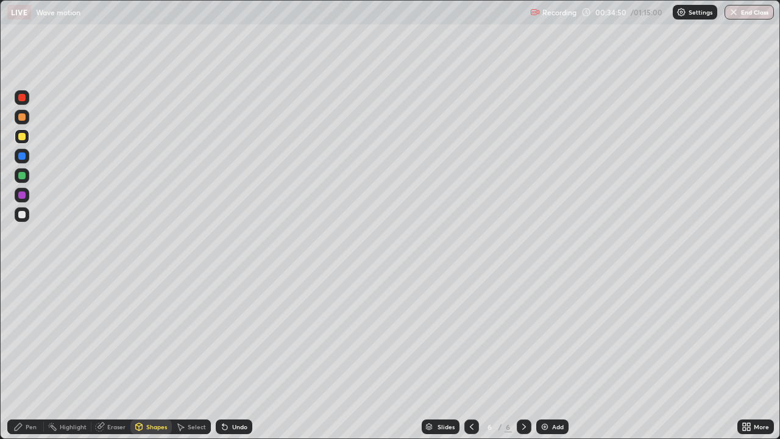
click at [27, 211] on div at bounding box center [22, 214] width 15 height 15
click at [30, 356] on div "Pen" at bounding box center [31, 427] width 11 height 6
click at [21, 215] on div at bounding box center [21, 214] width 7 height 7
click at [246, 356] on div "Undo" at bounding box center [234, 426] width 37 height 15
click at [240, 356] on div "Undo" at bounding box center [239, 427] width 15 height 6
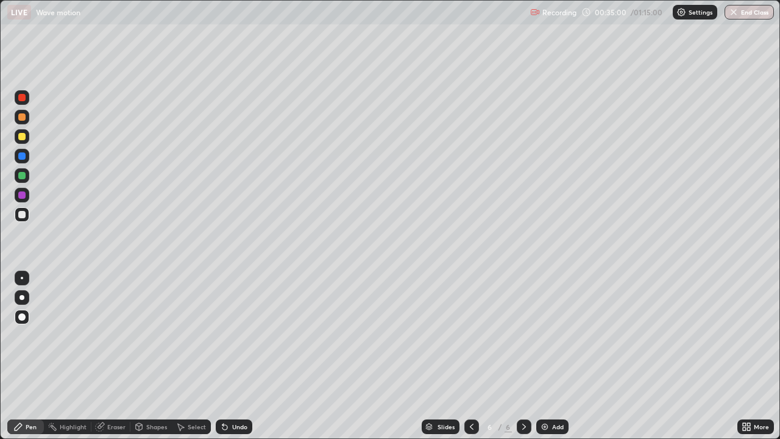
click at [238, 356] on div "Undo" at bounding box center [239, 427] width 15 height 6
click at [228, 356] on div "Undo" at bounding box center [234, 426] width 37 height 15
click at [229, 356] on div "Undo" at bounding box center [234, 426] width 37 height 15
click at [243, 356] on div "Undo" at bounding box center [239, 427] width 15 height 6
click at [160, 356] on div "Shapes" at bounding box center [156, 427] width 21 height 6
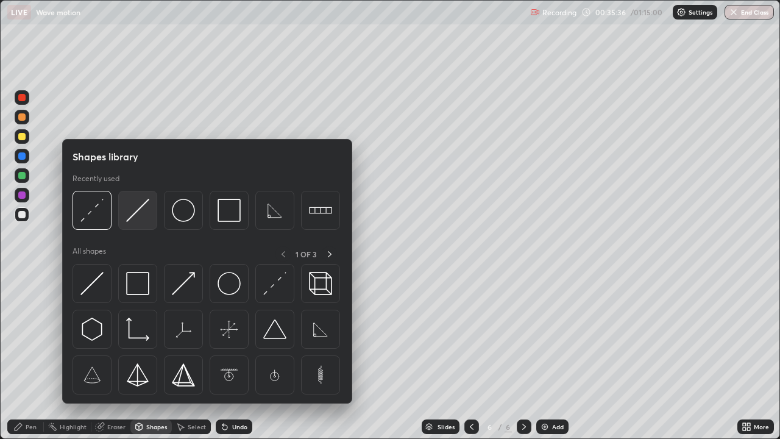
click at [127, 222] on div at bounding box center [137, 210] width 39 height 39
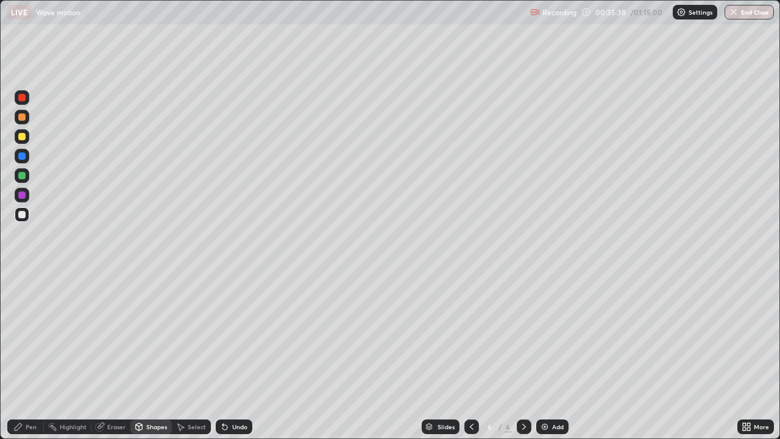
click at [36, 356] on div "Pen" at bounding box center [25, 426] width 37 height 15
click at [148, 356] on div "Shapes" at bounding box center [156, 427] width 21 height 6
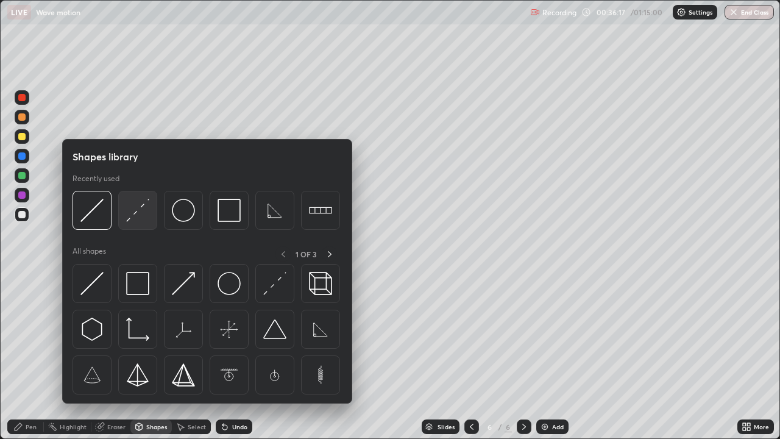
click at [133, 218] on img at bounding box center [137, 210] width 23 height 23
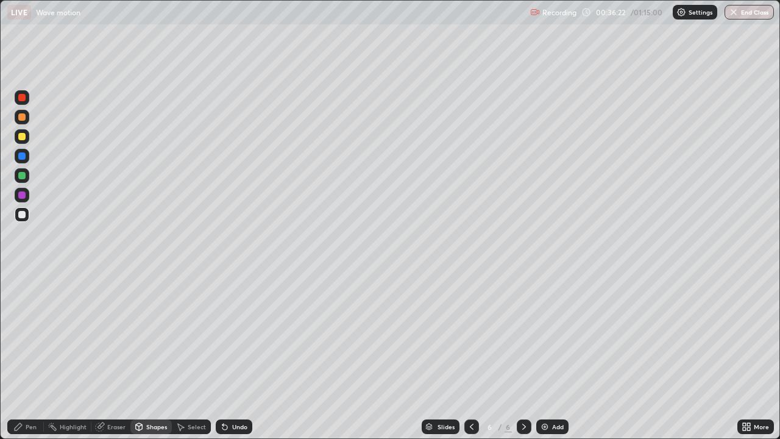
click at [34, 356] on div "Pen" at bounding box center [31, 427] width 11 height 6
click at [145, 356] on div "Shapes" at bounding box center [150, 426] width 41 height 15
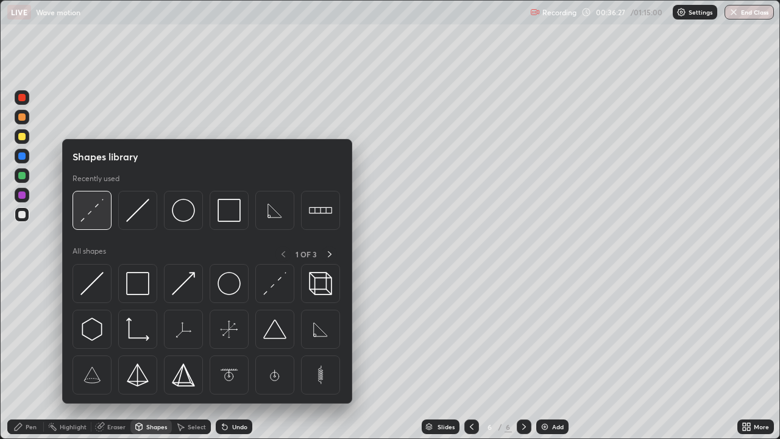
click at [91, 221] on img at bounding box center [91, 210] width 23 height 23
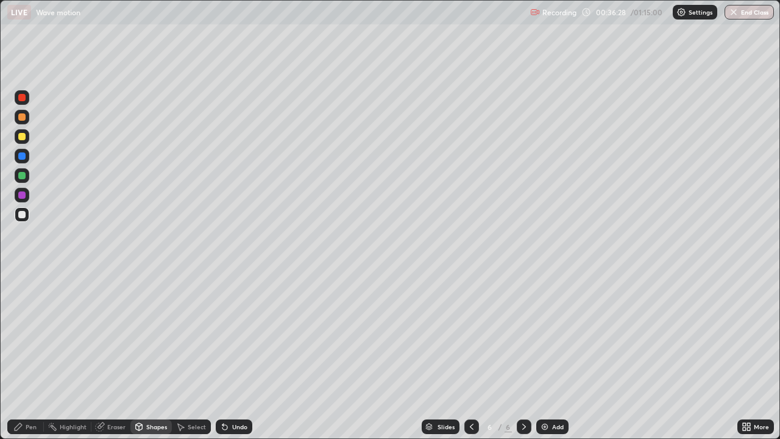
click at [16, 135] on div at bounding box center [22, 136] width 15 height 15
click at [29, 356] on div "Pen" at bounding box center [31, 427] width 11 height 6
click at [229, 356] on div "Undo" at bounding box center [234, 426] width 37 height 15
click at [540, 356] on img at bounding box center [545, 427] width 10 height 10
click at [146, 356] on div "Shapes" at bounding box center [156, 427] width 21 height 6
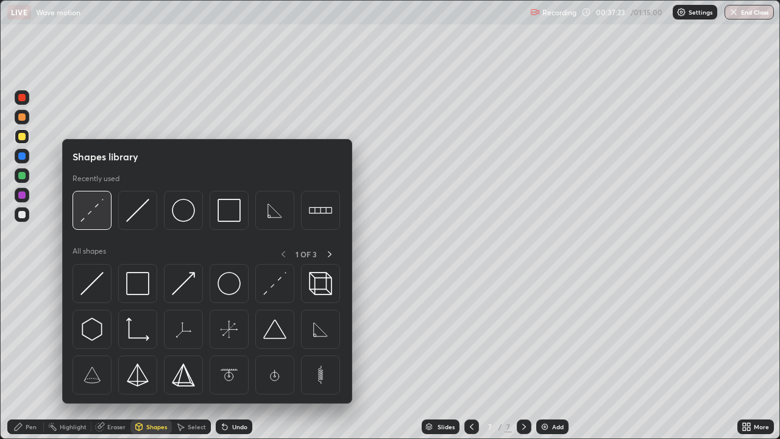
click at [82, 215] on img at bounding box center [91, 210] width 23 height 23
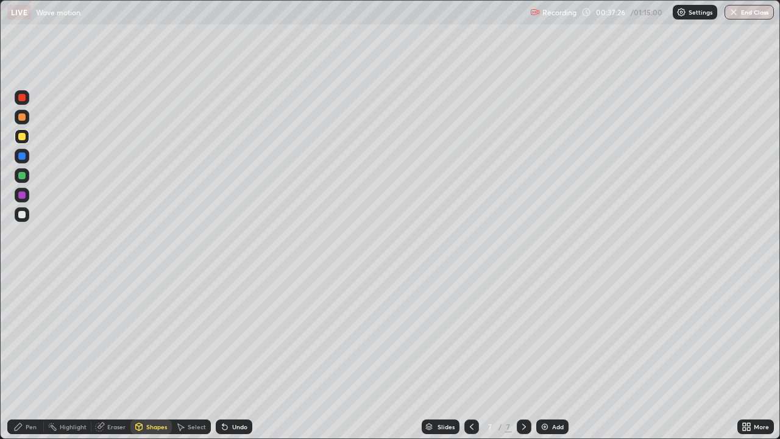
click at [34, 356] on div "Pen" at bounding box center [25, 426] width 37 height 15
click at [160, 356] on div "Shapes" at bounding box center [156, 427] width 21 height 6
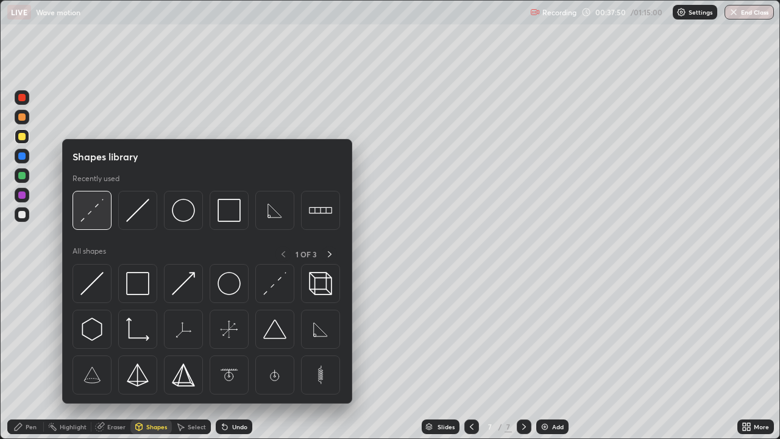
click at [93, 219] on img at bounding box center [91, 210] width 23 height 23
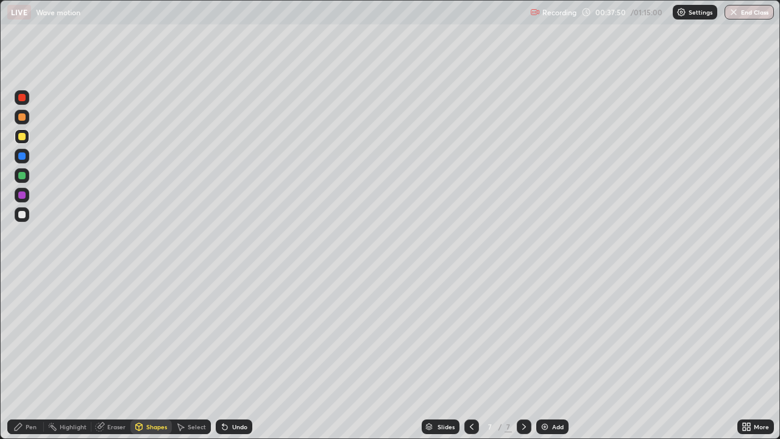
click at [26, 214] on div at bounding box center [22, 214] width 15 height 15
click at [26, 356] on div "Pen" at bounding box center [25, 426] width 37 height 15
click at [472, 356] on icon at bounding box center [472, 427] width 10 height 10
click at [523, 356] on icon at bounding box center [524, 427] width 10 height 10
click at [26, 356] on div "Pen" at bounding box center [31, 427] width 11 height 6
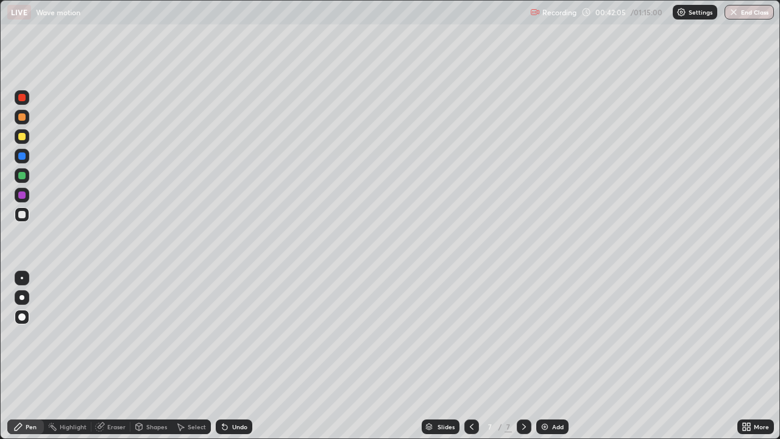
click at [233, 356] on div "Undo" at bounding box center [234, 426] width 37 height 15
click at [233, 356] on div "Undo" at bounding box center [239, 427] width 15 height 6
click at [232, 356] on div "Undo" at bounding box center [239, 427] width 15 height 6
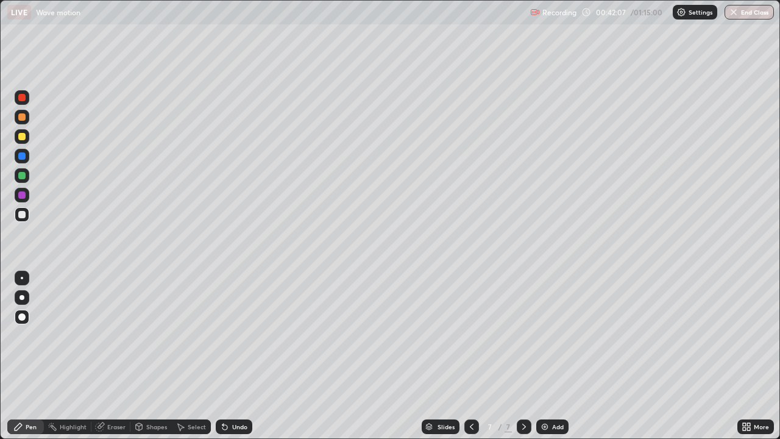
click at [230, 356] on div "Undo" at bounding box center [234, 426] width 37 height 15
click at [152, 356] on div "Shapes" at bounding box center [156, 427] width 21 height 6
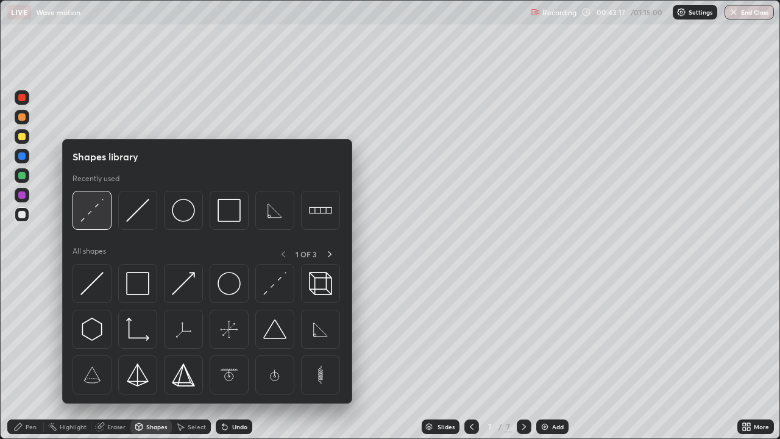
click at [94, 219] on img at bounding box center [91, 210] width 23 height 23
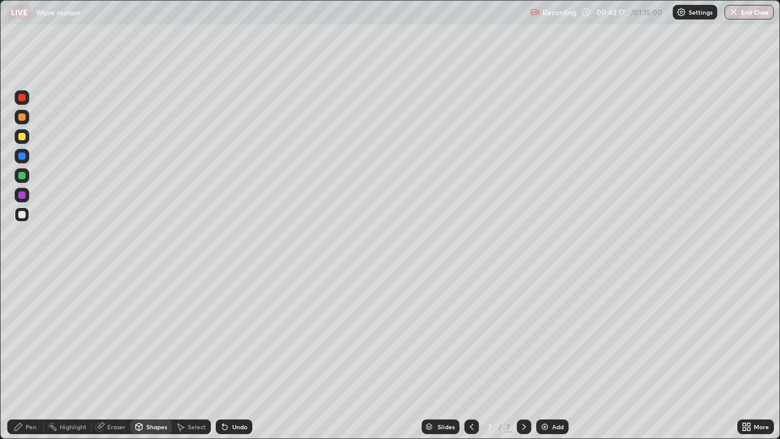
click at [23, 140] on div at bounding box center [21, 136] width 7 height 7
click at [26, 356] on div "Pen" at bounding box center [25, 426] width 37 height 15
click at [16, 218] on div at bounding box center [22, 214] width 15 height 15
click at [153, 356] on div "Shapes" at bounding box center [150, 426] width 41 height 15
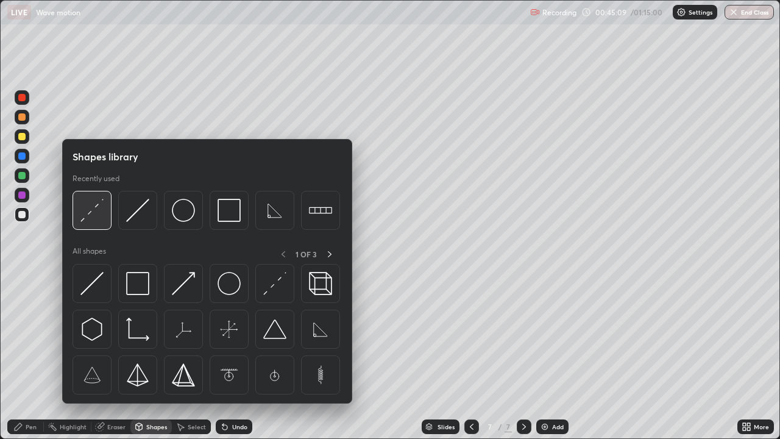
click at [87, 213] on img at bounding box center [91, 210] width 23 height 23
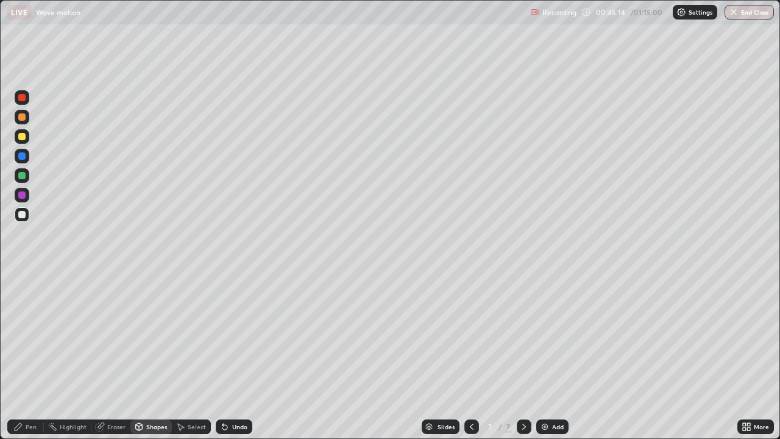
click at [26, 356] on div "Pen" at bounding box center [31, 427] width 11 height 6
click at [152, 356] on div "Shapes" at bounding box center [150, 426] width 41 height 15
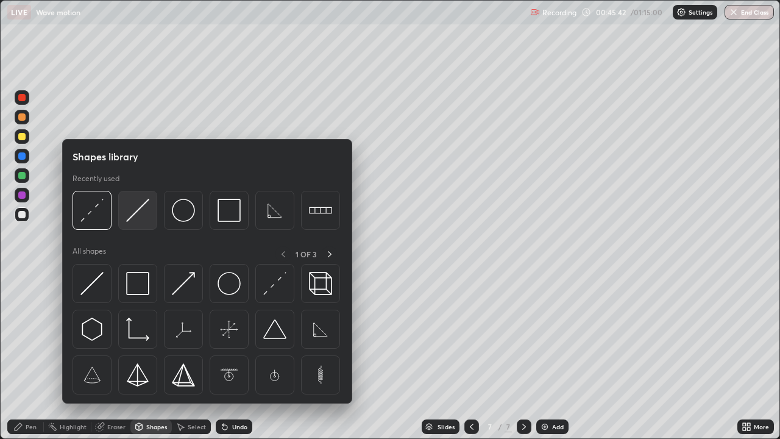
click at [130, 220] on img at bounding box center [137, 210] width 23 height 23
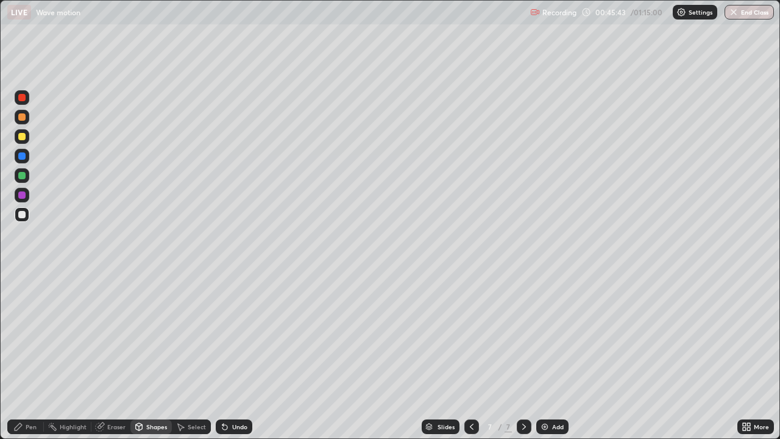
click at [149, 356] on div "Shapes" at bounding box center [156, 427] width 21 height 6
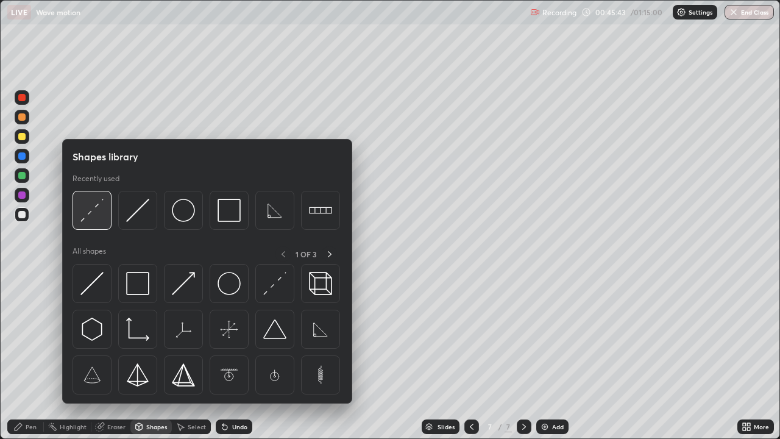
click at [95, 215] on img at bounding box center [91, 210] width 23 height 23
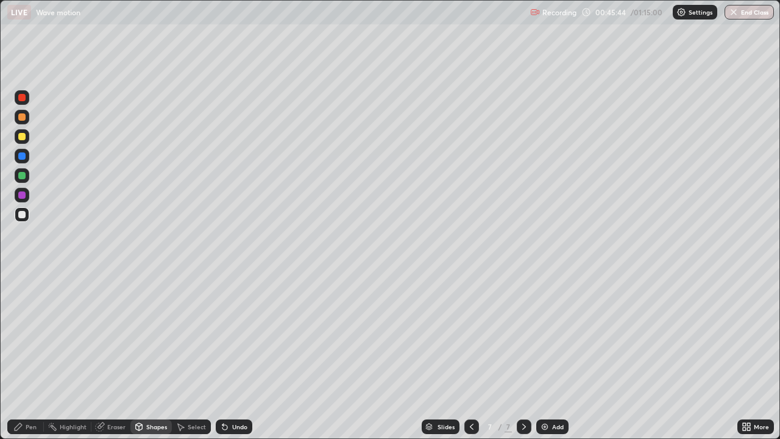
click at [27, 139] on div at bounding box center [22, 136] width 15 height 15
click at [158, 356] on div "Shapes" at bounding box center [156, 427] width 21 height 6
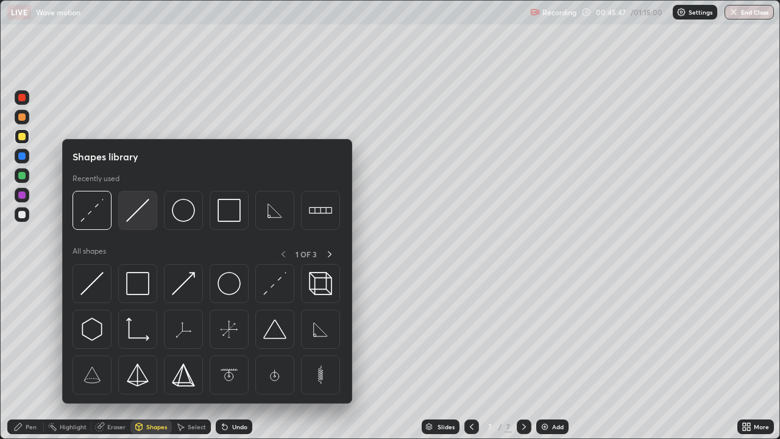
click at [137, 218] on img at bounding box center [137, 210] width 23 height 23
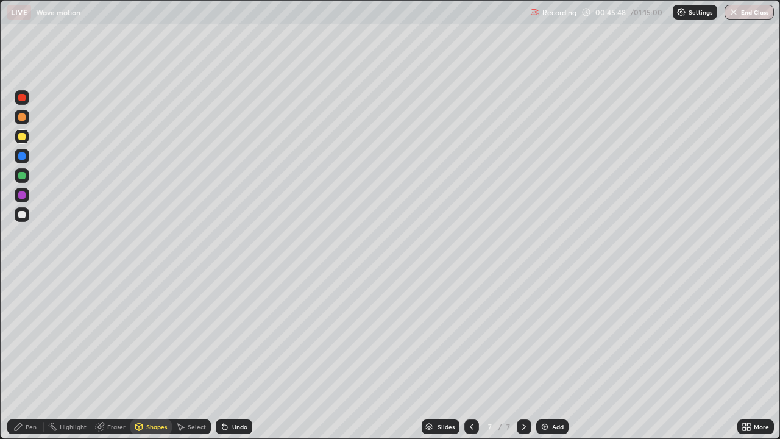
click at [27, 210] on div at bounding box center [22, 214] width 15 height 15
click at [26, 356] on div "Pen" at bounding box center [31, 427] width 11 height 6
click at [229, 356] on div "Undo" at bounding box center [234, 426] width 37 height 15
click at [163, 356] on div "Shapes" at bounding box center [150, 426] width 41 height 15
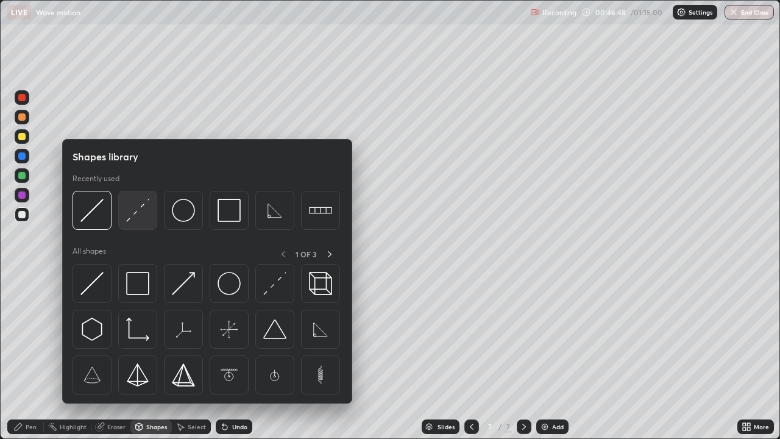
click at [132, 218] on img at bounding box center [137, 210] width 23 height 23
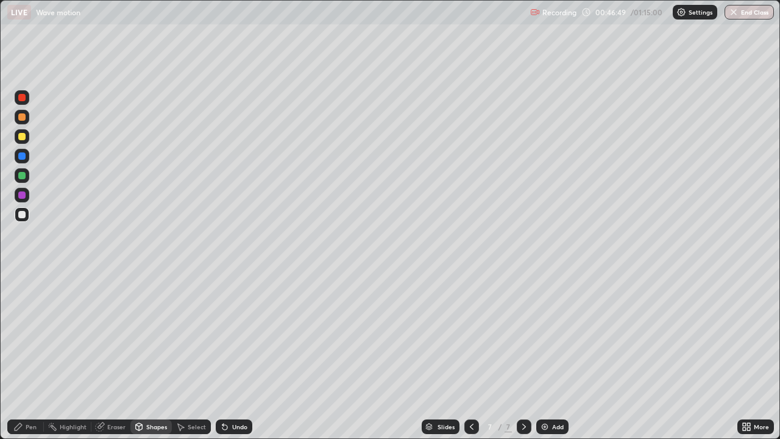
click at [20, 140] on div at bounding box center [21, 136] width 7 height 7
click at [555, 356] on div "Add" at bounding box center [558, 427] width 12 height 6
click at [27, 356] on div "Pen" at bounding box center [25, 426] width 37 height 15
click at [23, 216] on div at bounding box center [21, 214] width 7 height 7
click at [236, 356] on div "Undo" at bounding box center [239, 427] width 15 height 6
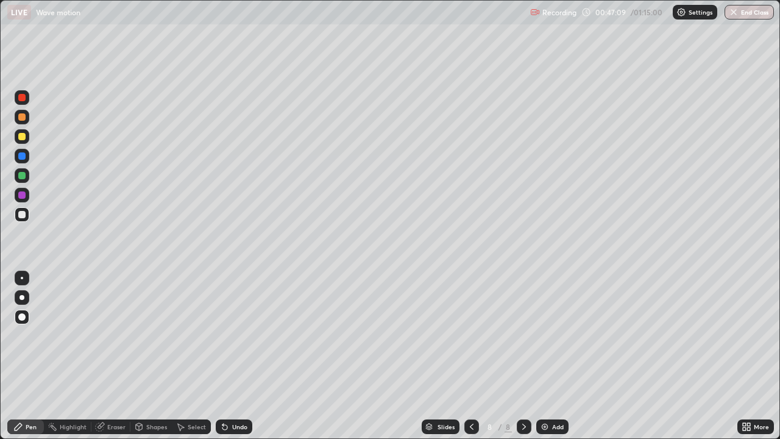
click at [241, 356] on div "Undo" at bounding box center [239, 427] width 15 height 6
click at [146, 356] on div "Shapes" at bounding box center [156, 427] width 21 height 6
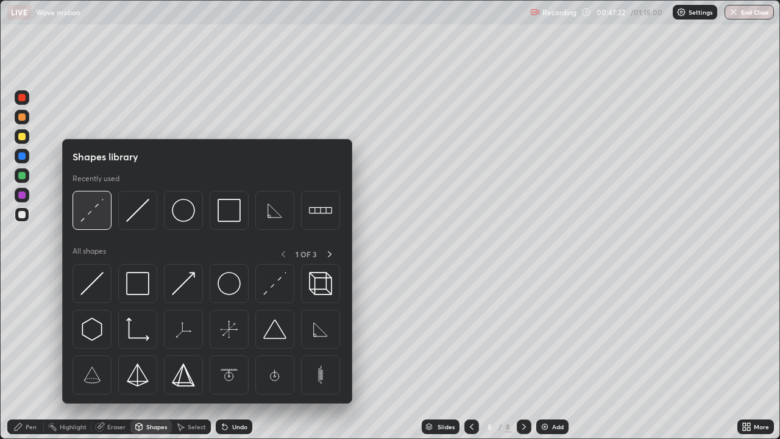
click at [90, 213] on img at bounding box center [91, 210] width 23 height 23
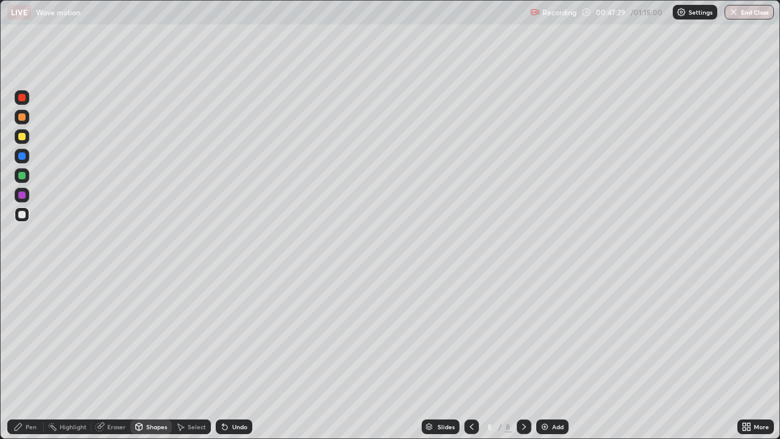
click at [31, 356] on div "Pen" at bounding box center [31, 427] width 11 height 6
click at [234, 356] on div "Undo" at bounding box center [239, 427] width 15 height 6
click at [152, 356] on div "Shapes" at bounding box center [156, 427] width 21 height 6
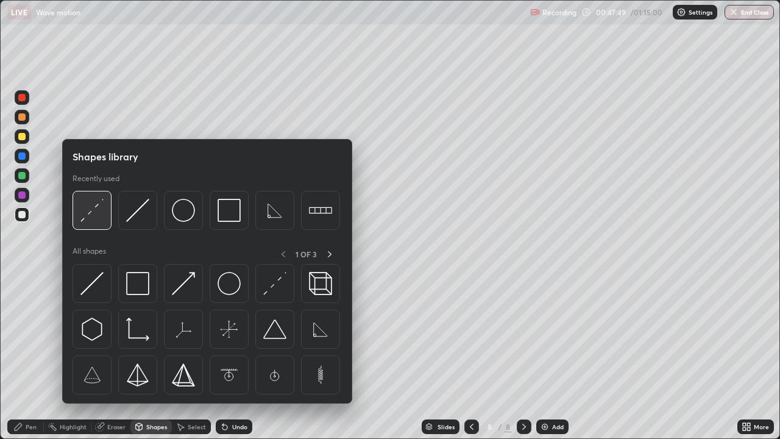
click at [94, 221] on img at bounding box center [91, 210] width 23 height 23
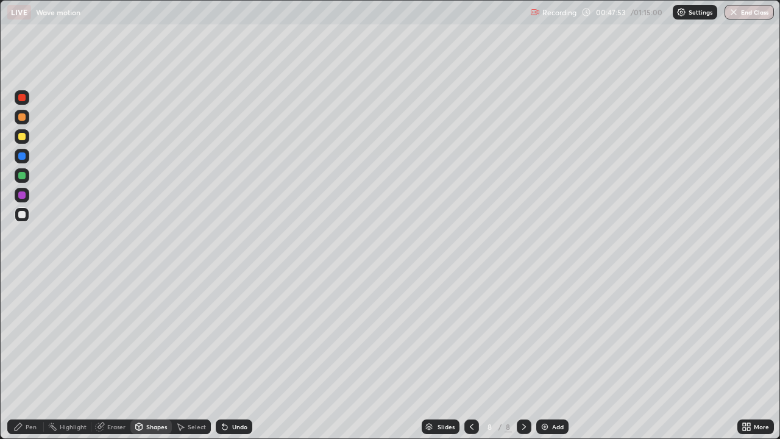
click at [21, 356] on icon at bounding box center [18, 427] width 10 height 10
click at [230, 356] on div "Undo" at bounding box center [234, 426] width 37 height 15
click at [236, 356] on div "Undo" at bounding box center [239, 427] width 15 height 6
click at [232, 356] on div "Undo" at bounding box center [239, 427] width 15 height 6
click at [233, 356] on div "Undo" at bounding box center [239, 427] width 15 height 6
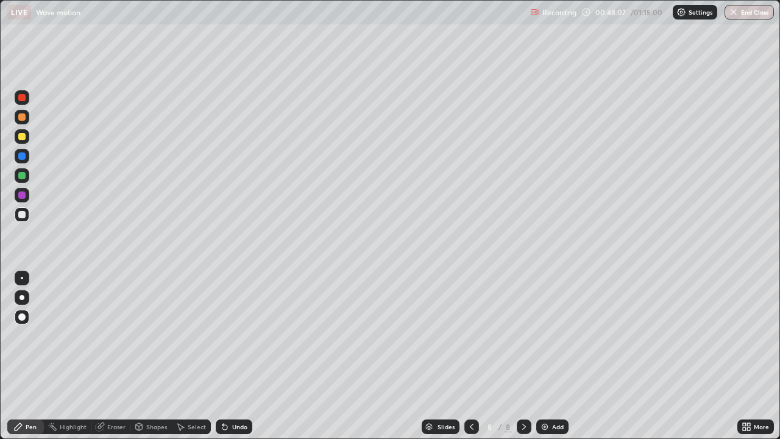
click at [228, 356] on icon at bounding box center [225, 427] width 10 height 10
click at [155, 356] on div "Shapes" at bounding box center [150, 426] width 41 height 15
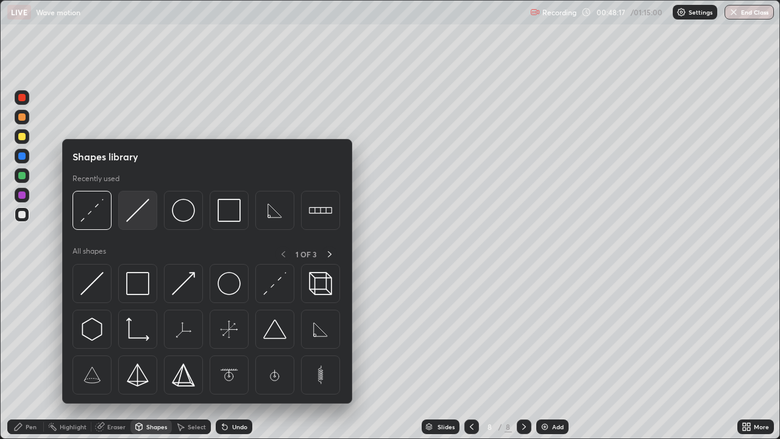
click at [138, 215] on img at bounding box center [137, 210] width 23 height 23
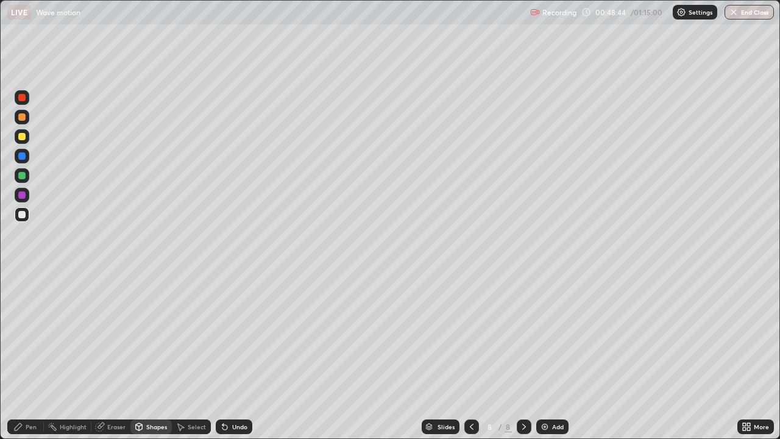
click at [152, 356] on div "Shapes" at bounding box center [156, 427] width 21 height 6
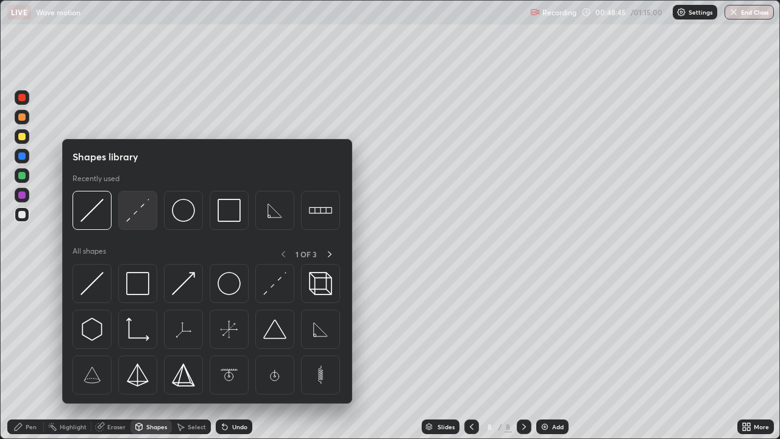
click at [135, 214] on img at bounding box center [137, 210] width 23 height 23
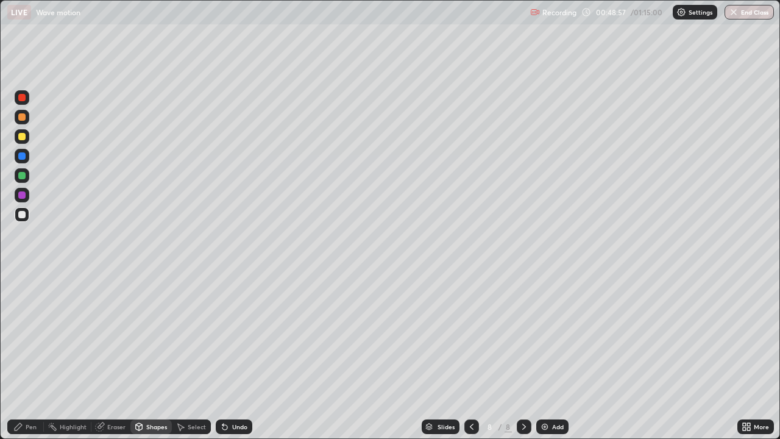
click at [35, 356] on div "Pen" at bounding box center [31, 427] width 11 height 6
click at [150, 356] on div "Shapes" at bounding box center [156, 427] width 21 height 6
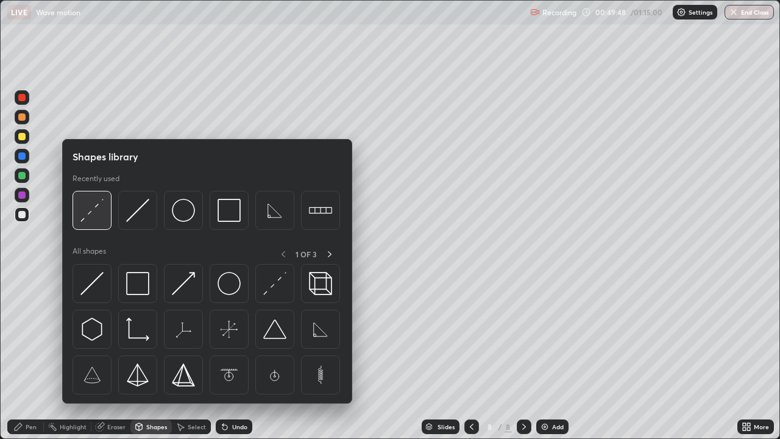
click at [94, 223] on div at bounding box center [92, 210] width 39 height 39
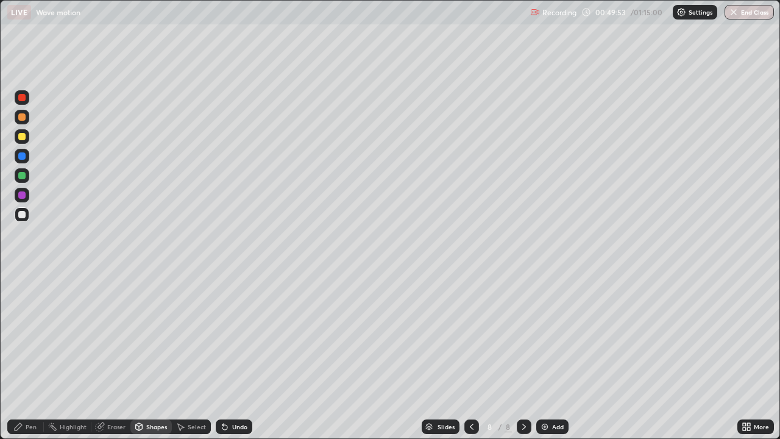
click at [29, 356] on div "Pen" at bounding box center [31, 427] width 11 height 6
click at [233, 356] on div "Undo" at bounding box center [239, 427] width 15 height 6
click at [239, 356] on div "Undo" at bounding box center [239, 427] width 15 height 6
click at [21, 137] on div at bounding box center [21, 136] width 7 height 7
click at [149, 356] on div "Shapes" at bounding box center [156, 427] width 21 height 6
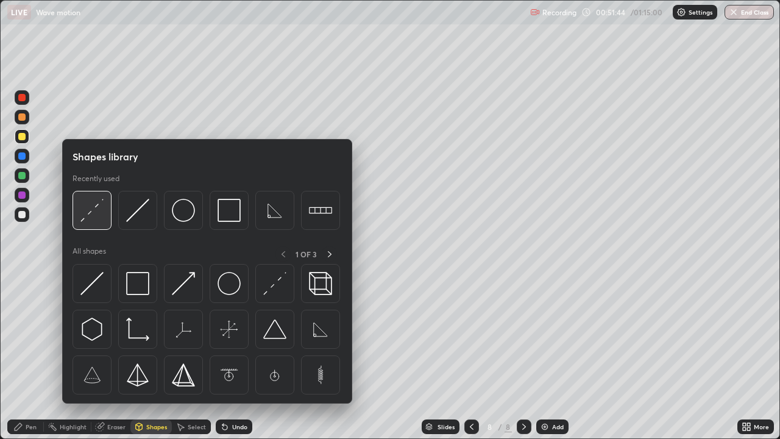
click at [91, 216] on img at bounding box center [91, 210] width 23 height 23
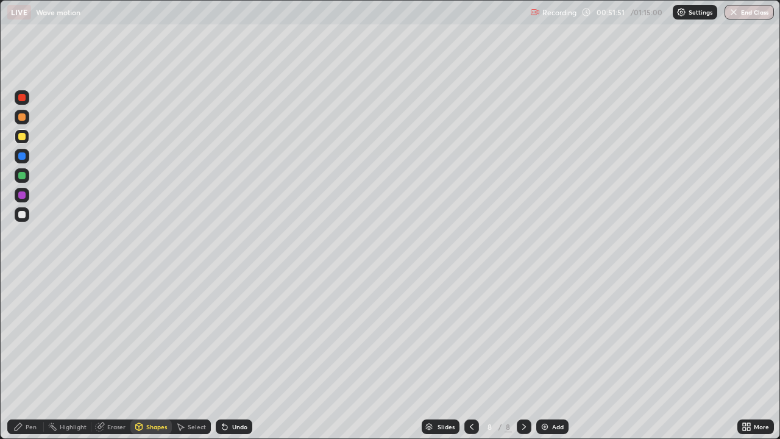
click at [26, 356] on div "Pen" at bounding box center [31, 427] width 11 height 6
click at [160, 356] on div "Shapes" at bounding box center [156, 427] width 21 height 6
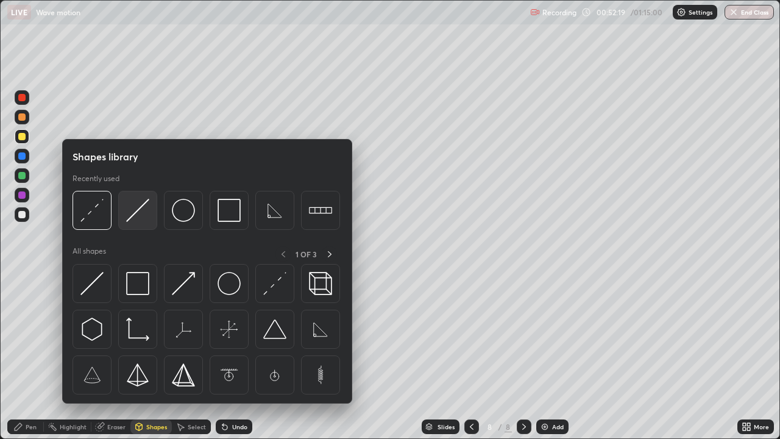
click at [134, 215] on img at bounding box center [137, 210] width 23 height 23
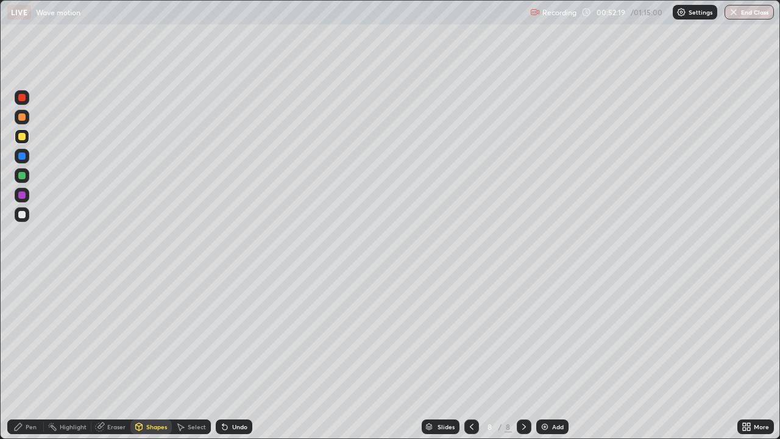
click at [27, 217] on div at bounding box center [22, 214] width 15 height 15
click at [233, 356] on div "Undo" at bounding box center [239, 427] width 15 height 6
click at [34, 356] on div "Pen" at bounding box center [31, 427] width 11 height 6
click at [151, 356] on div "Shapes" at bounding box center [150, 426] width 41 height 15
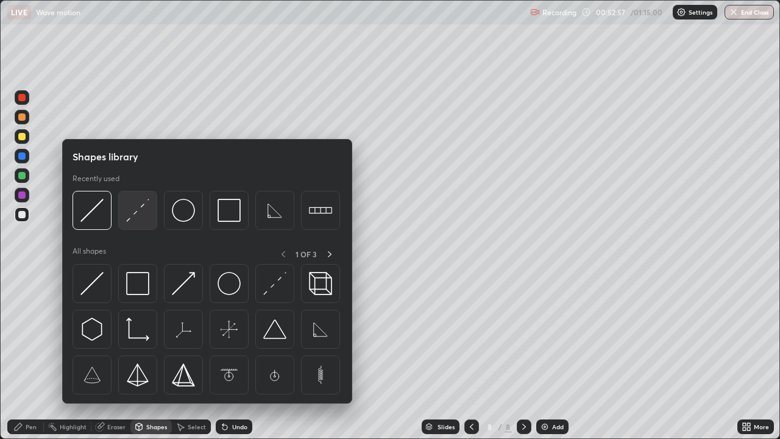
click at [134, 211] on img at bounding box center [137, 210] width 23 height 23
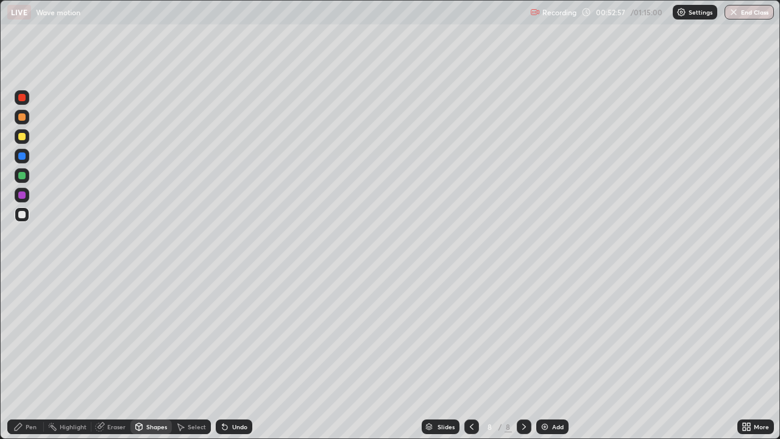
click at [16, 137] on div at bounding box center [22, 136] width 15 height 15
click at [34, 356] on div "Pen" at bounding box center [31, 427] width 11 height 6
click at [472, 356] on div at bounding box center [471, 426] width 15 height 15
click at [521, 356] on icon at bounding box center [524, 427] width 10 height 10
click at [558, 356] on div "Add" at bounding box center [558, 427] width 12 height 6
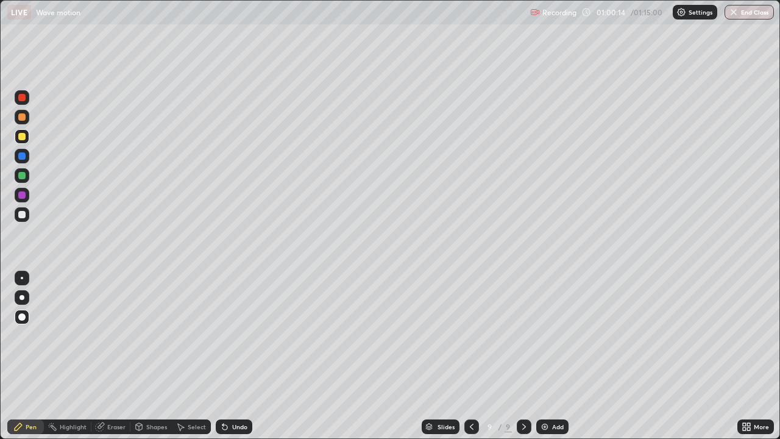
click at [442, 356] on div "Slides" at bounding box center [441, 426] width 38 height 15
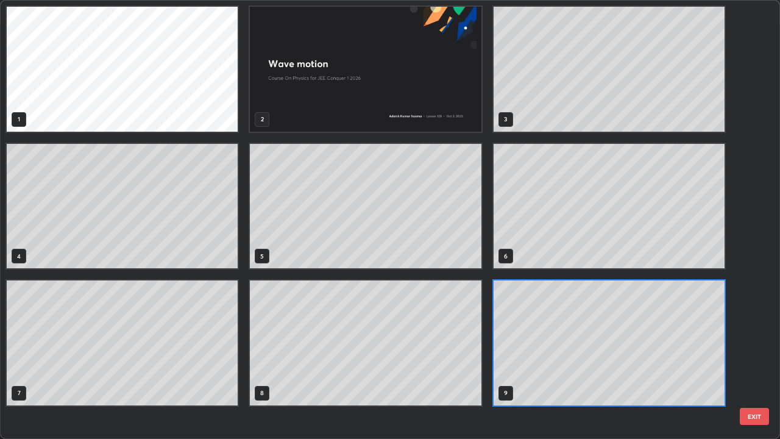
scroll to position [434, 773]
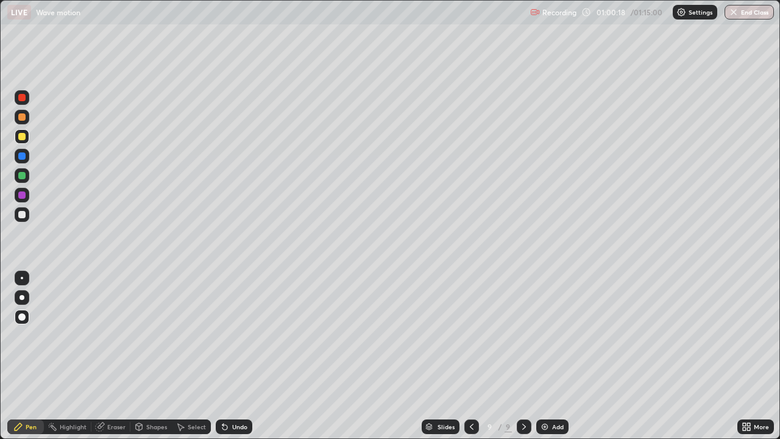
click at [32, 356] on div "Pen" at bounding box center [25, 426] width 37 height 15
click at [21, 220] on div at bounding box center [22, 214] width 15 height 15
click at [21, 215] on div at bounding box center [21, 214] width 7 height 7
click at [21, 356] on icon at bounding box center [18, 427] width 10 height 10
click at [157, 356] on div "Shapes" at bounding box center [156, 427] width 21 height 6
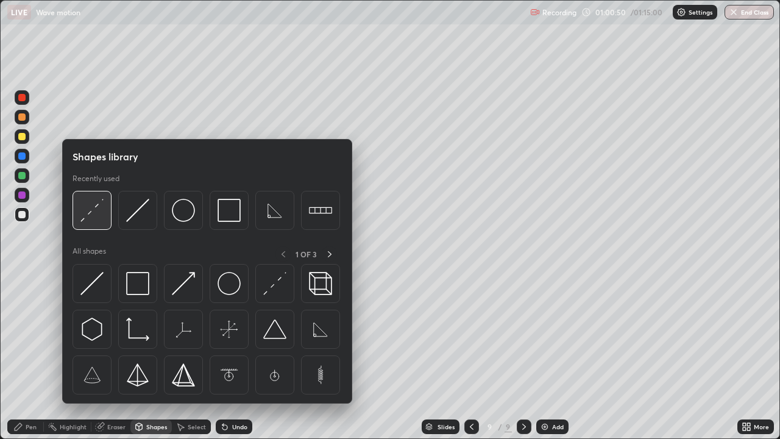
click at [102, 215] on img at bounding box center [91, 210] width 23 height 23
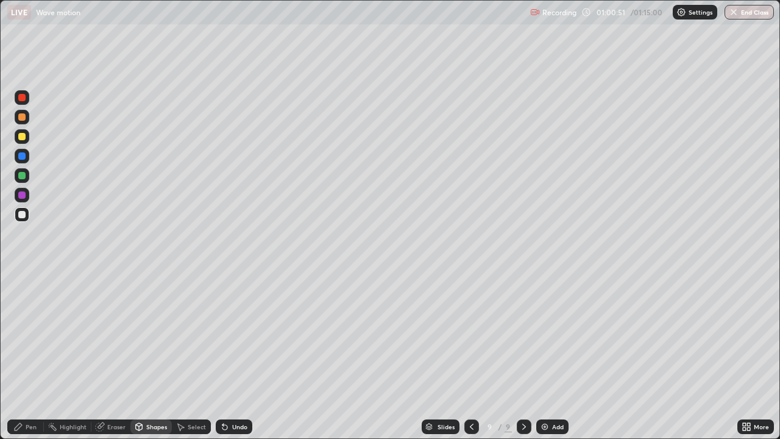
click at [24, 138] on div at bounding box center [21, 136] width 7 height 7
click at [26, 356] on div "Pen" at bounding box center [25, 426] width 37 height 15
click at [20, 214] on div at bounding box center [21, 214] width 7 height 7
click at [31, 356] on div "Pen" at bounding box center [25, 426] width 37 height 15
click at [147, 356] on div "Shapes" at bounding box center [150, 426] width 41 height 15
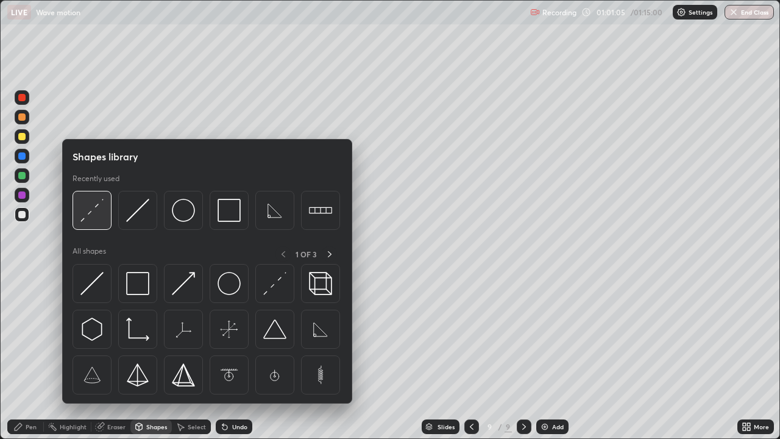
click at [93, 214] on img at bounding box center [91, 210] width 23 height 23
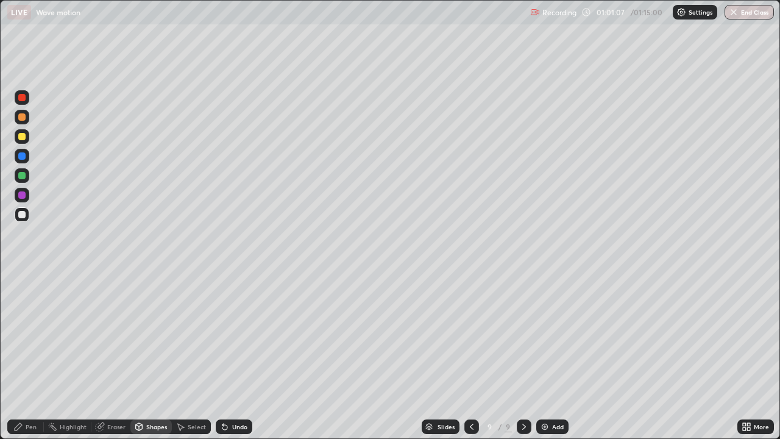
click at [26, 356] on div "Pen" at bounding box center [25, 426] width 37 height 15
click at [158, 356] on div "Shapes" at bounding box center [156, 427] width 21 height 6
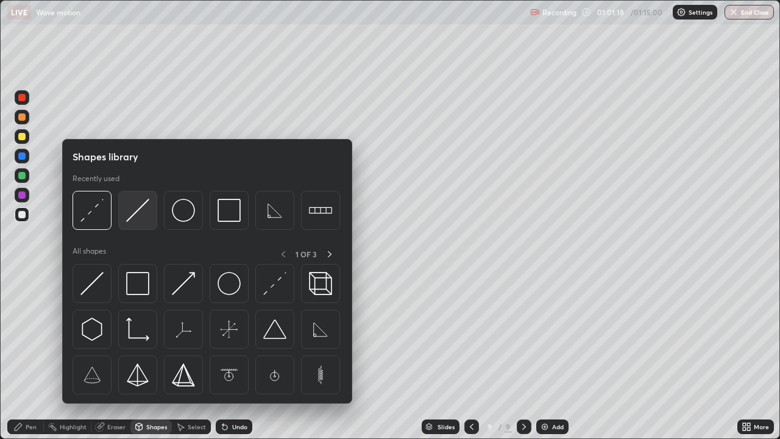
click at [133, 219] on img at bounding box center [137, 210] width 23 height 23
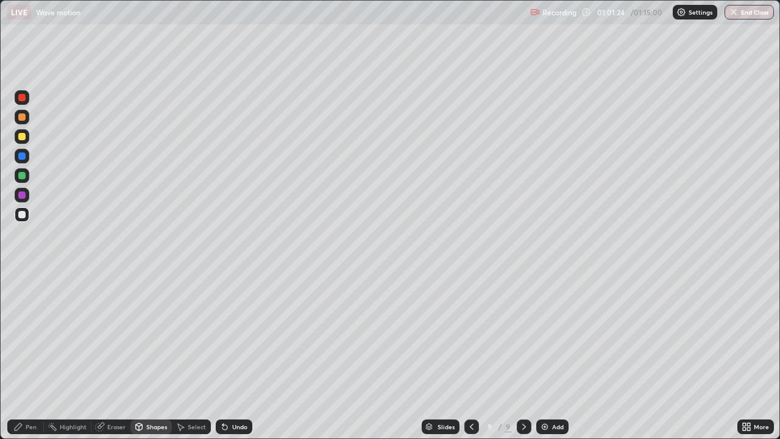
click at [25, 356] on div "Pen" at bounding box center [25, 426] width 37 height 15
click at [163, 356] on div "Shapes" at bounding box center [156, 427] width 21 height 6
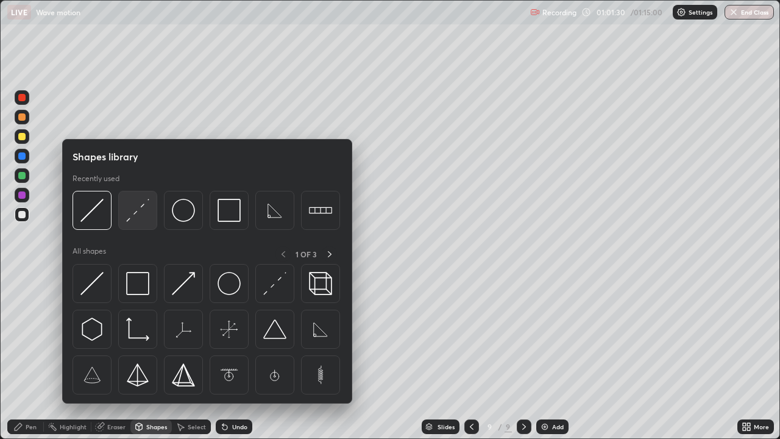
click at [136, 211] on img at bounding box center [137, 210] width 23 height 23
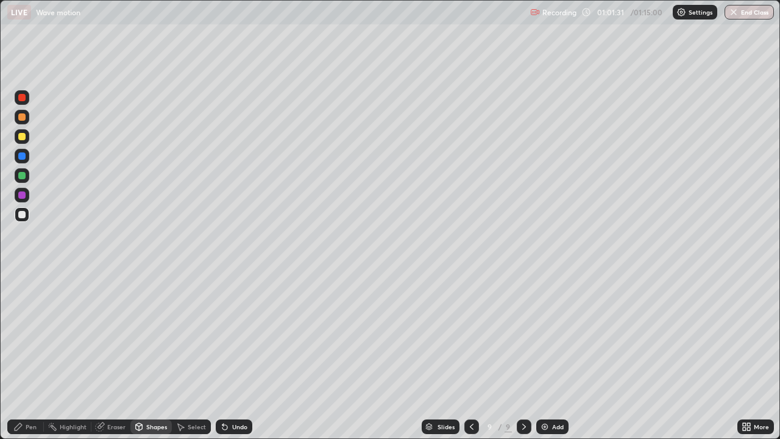
click at [22, 137] on div at bounding box center [21, 136] width 7 height 7
click at [231, 356] on div "Undo" at bounding box center [234, 426] width 37 height 15
click at [26, 356] on div "Pen" at bounding box center [31, 427] width 11 height 6
click at [19, 215] on div at bounding box center [21, 214] width 7 height 7
click at [29, 356] on div "Pen" at bounding box center [31, 427] width 11 height 6
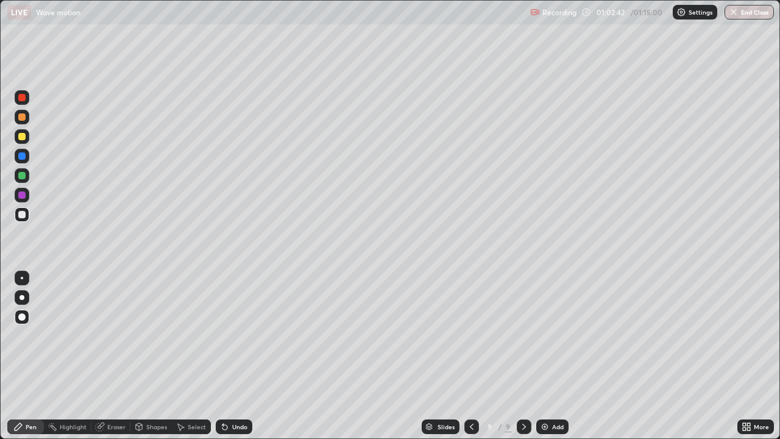
click at [232, 356] on div "Undo" at bounding box center [239, 427] width 15 height 6
click at [162, 356] on div "Shapes" at bounding box center [156, 427] width 21 height 6
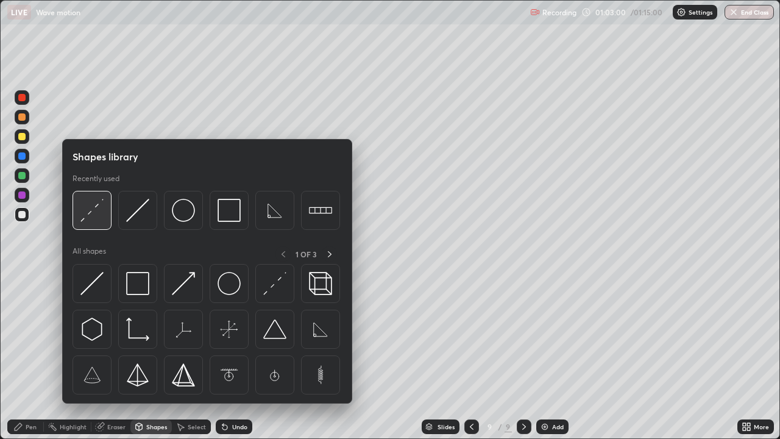
click at [94, 214] on img at bounding box center [91, 210] width 23 height 23
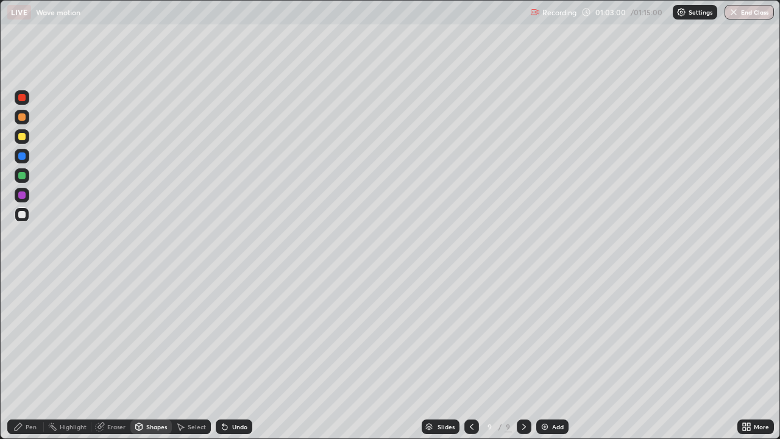
click at [27, 214] on div at bounding box center [22, 214] width 15 height 15
click at [31, 356] on div "Pen" at bounding box center [31, 427] width 11 height 6
click at [228, 356] on div "Undo" at bounding box center [234, 426] width 37 height 15
click at [156, 356] on div "Shapes" at bounding box center [156, 427] width 21 height 6
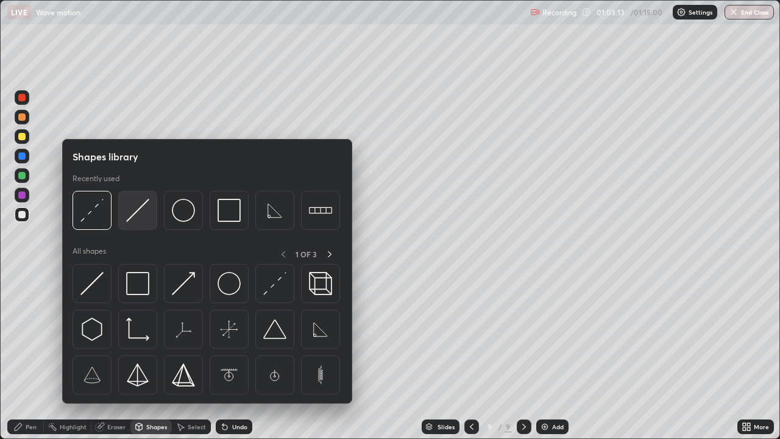
click at [131, 215] on img at bounding box center [137, 210] width 23 height 23
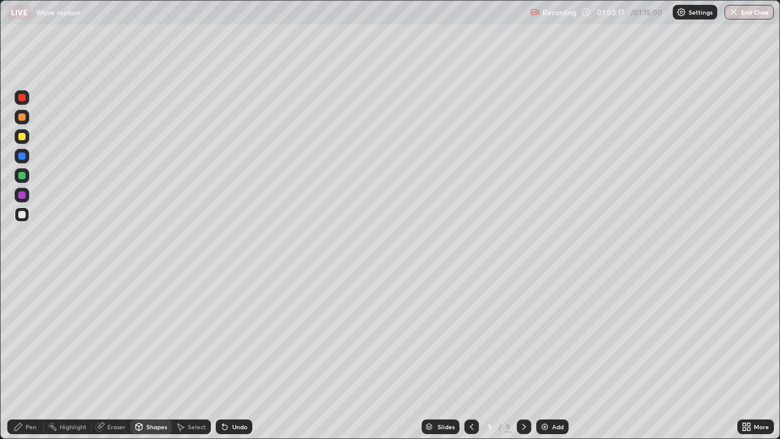
click at [24, 356] on div "Pen" at bounding box center [25, 426] width 37 height 15
click at [152, 356] on div "Shapes" at bounding box center [156, 427] width 21 height 6
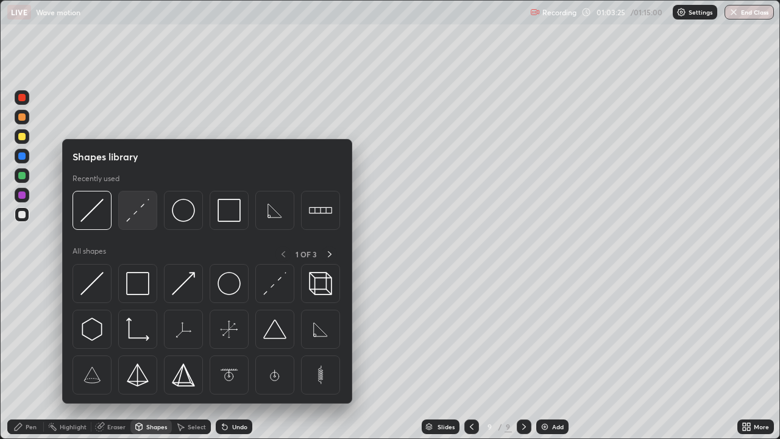
click at [142, 214] on img at bounding box center [137, 210] width 23 height 23
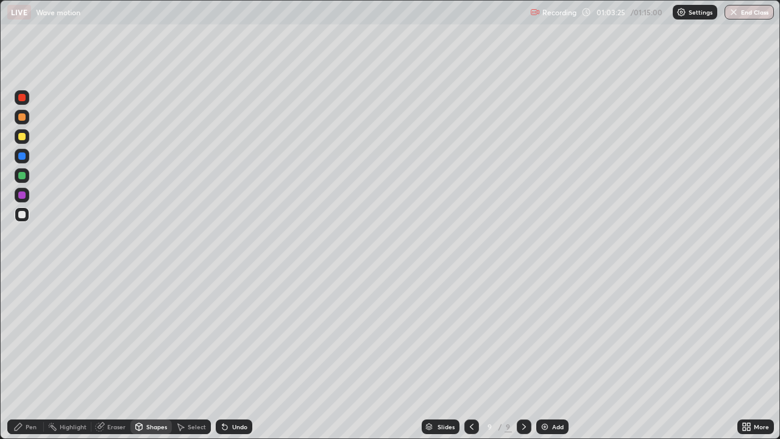
click at [23, 137] on div at bounding box center [21, 136] width 7 height 7
click at [18, 356] on icon at bounding box center [18, 426] width 7 height 7
click at [150, 356] on div "Shapes" at bounding box center [156, 427] width 21 height 6
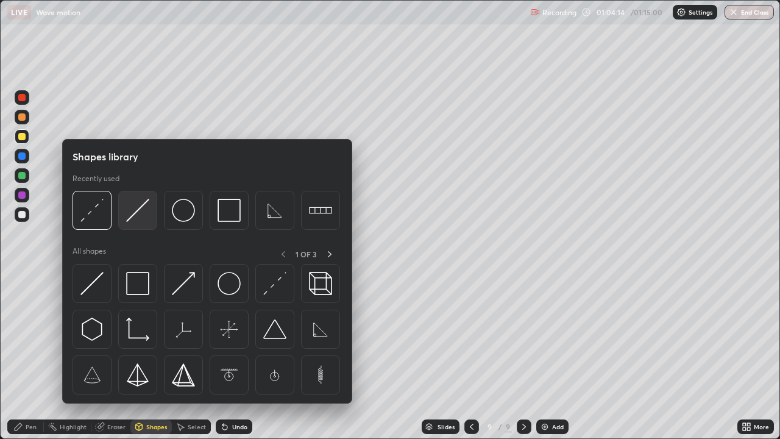
click at [136, 213] on img at bounding box center [137, 210] width 23 height 23
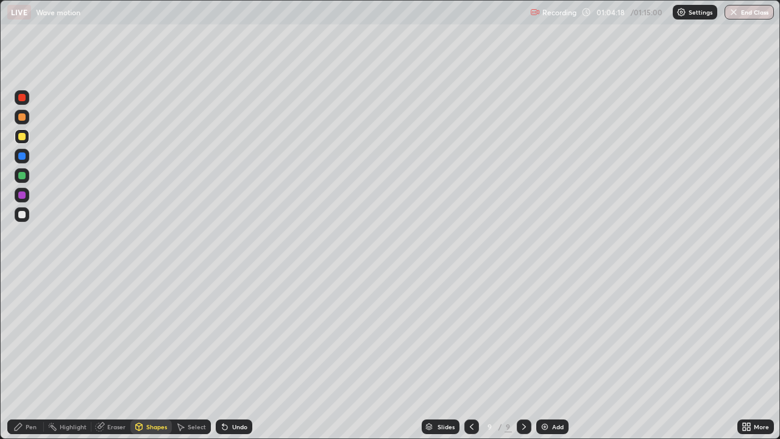
click at [25, 356] on div "Pen" at bounding box center [25, 426] width 37 height 15
click at [154, 356] on div "Shapes" at bounding box center [156, 427] width 21 height 6
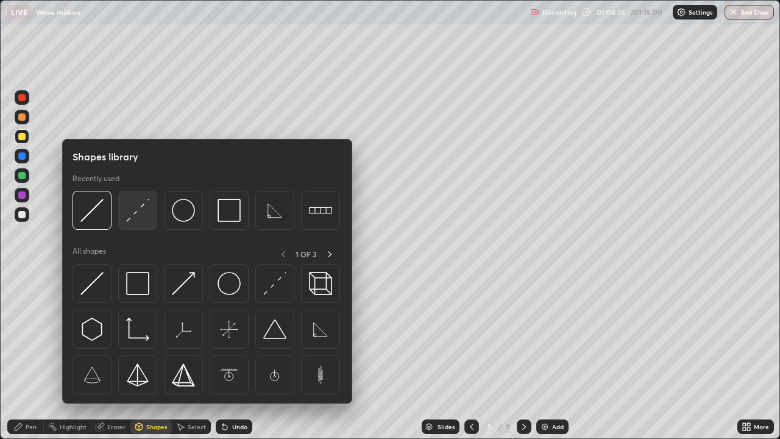
click at [141, 213] on img at bounding box center [137, 210] width 23 height 23
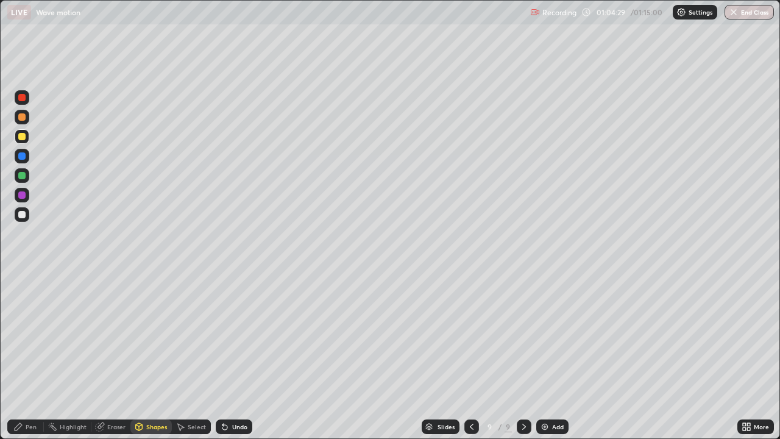
click at [28, 356] on div "Pen" at bounding box center [31, 427] width 11 height 6
click at [240, 356] on div "Undo" at bounding box center [239, 427] width 15 height 6
click at [144, 356] on div "Shapes" at bounding box center [150, 426] width 41 height 15
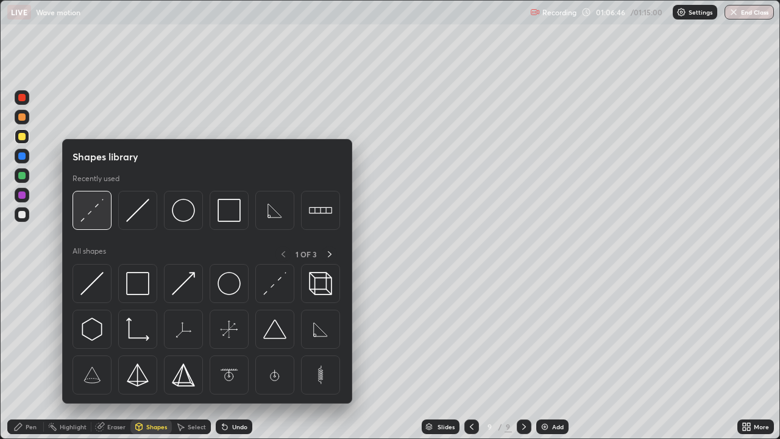
click at [93, 209] on img at bounding box center [91, 210] width 23 height 23
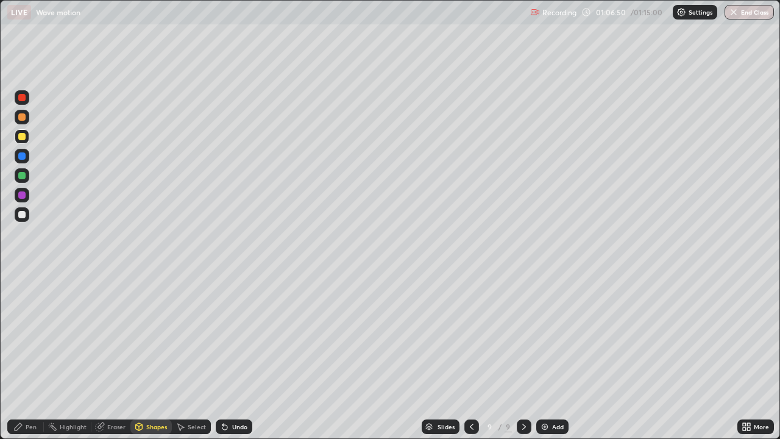
click at [31, 356] on div "Pen" at bounding box center [25, 426] width 37 height 15
click at [157, 356] on div "Shapes" at bounding box center [150, 426] width 41 height 15
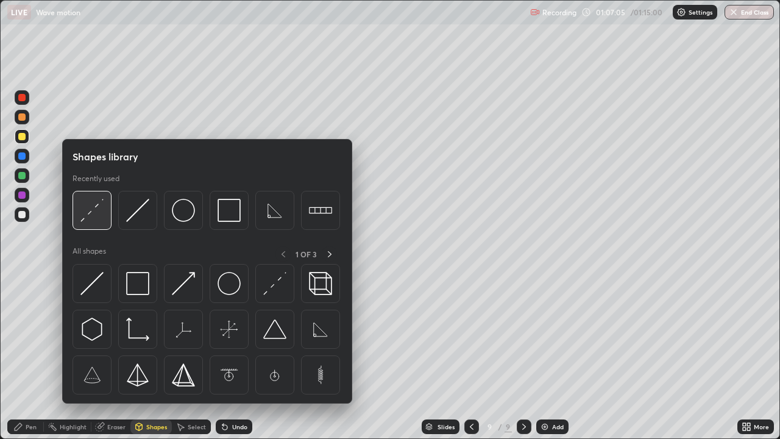
click at [88, 217] on img at bounding box center [91, 210] width 23 height 23
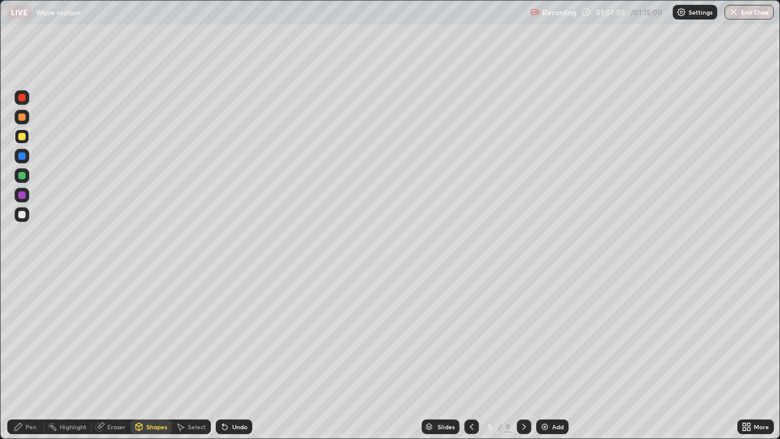
click at [18, 216] on div at bounding box center [21, 214] width 7 height 7
click at [27, 356] on div "Pen" at bounding box center [31, 427] width 11 height 6
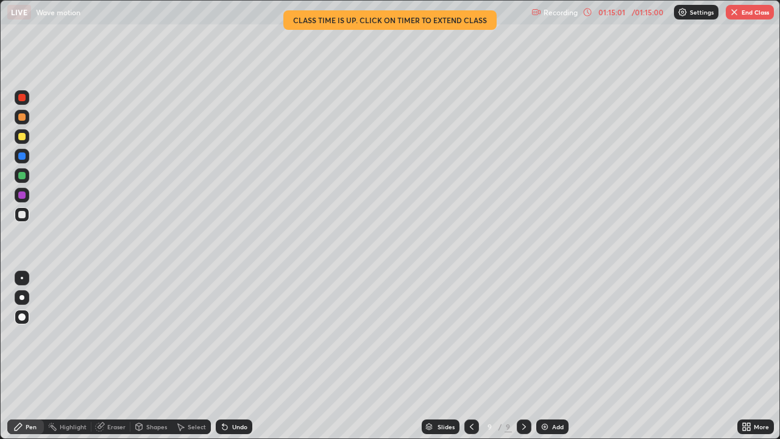
click at [435, 356] on div "Slides" at bounding box center [441, 426] width 38 height 15
click at [748, 15] on button "End Class" at bounding box center [750, 12] width 48 height 15
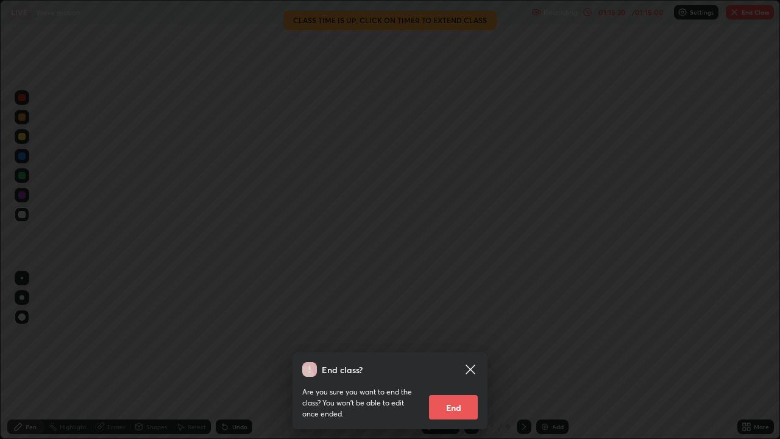
click at [462, 356] on button "End" at bounding box center [453, 407] width 49 height 24
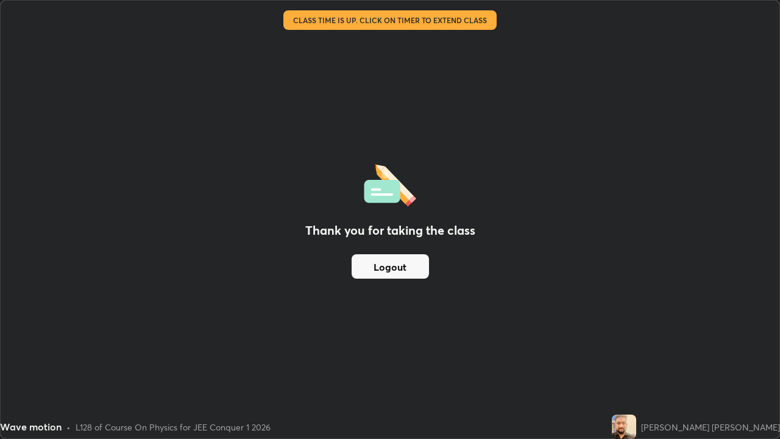
click at [544, 314] on div "Thank you for taking the class Logout" at bounding box center [390, 220] width 779 height 438
click at [753, 356] on div "[PERSON_NAME] [PERSON_NAME]" at bounding box center [696, 426] width 168 height 24
click at [740, 356] on div "Thank you for taking the class Logout" at bounding box center [390, 220] width 779 height 438
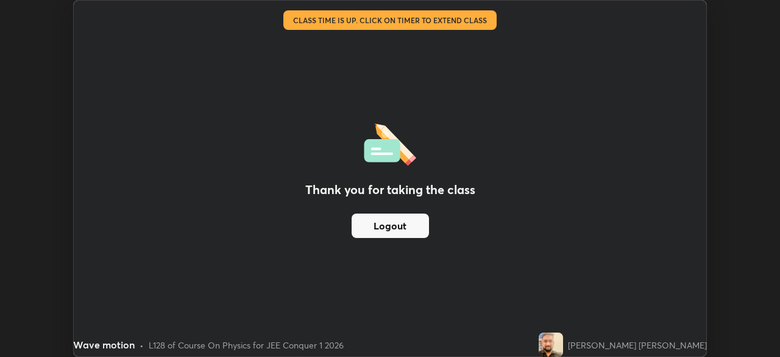
scroll to position [60592, 60168]
